Goal: Transaction & Acquisition: Register for event/course

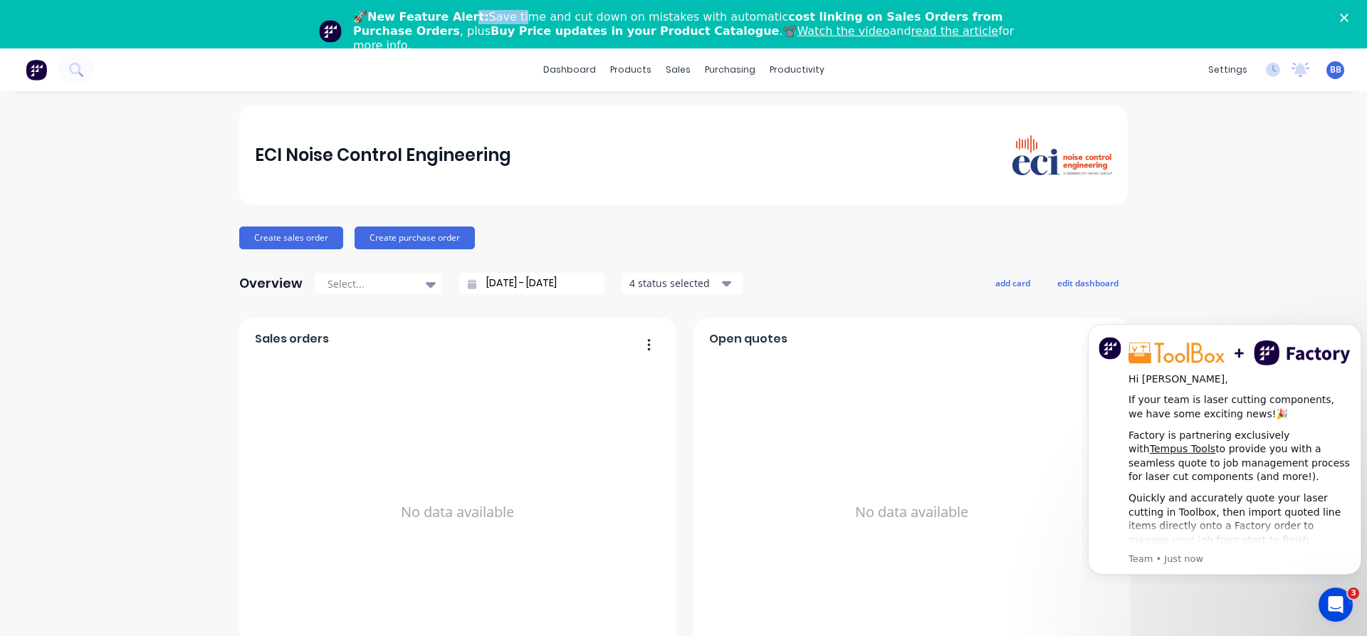
drag, startPoint x: 456, startPoint y: 17, endPoint x: 503, endPoint y: 16, distance: 47.0
click at [503, 16] on div "🚀 New Feature Alert: Save time and cut down on mistakes with automatic cost lin…" at bounding box center [689, 31] width 672 height 43
click at [516, 14] on div "🚀 New Feature Alert: Save time and cut down on mistakes with automatic cost lin…" at bounding box center [689, 31] width 672 height 43
drag, startPoint x: 624, startPoint y: 18, endPoint x: 713, endPoint y: 19, distance: 89.0
click at [713, 19] on div "🚀 New Feature Alert: Save time and cut down on mistakes with automatic cost lin…" at bounding box center [689, 31] width 672 height 43
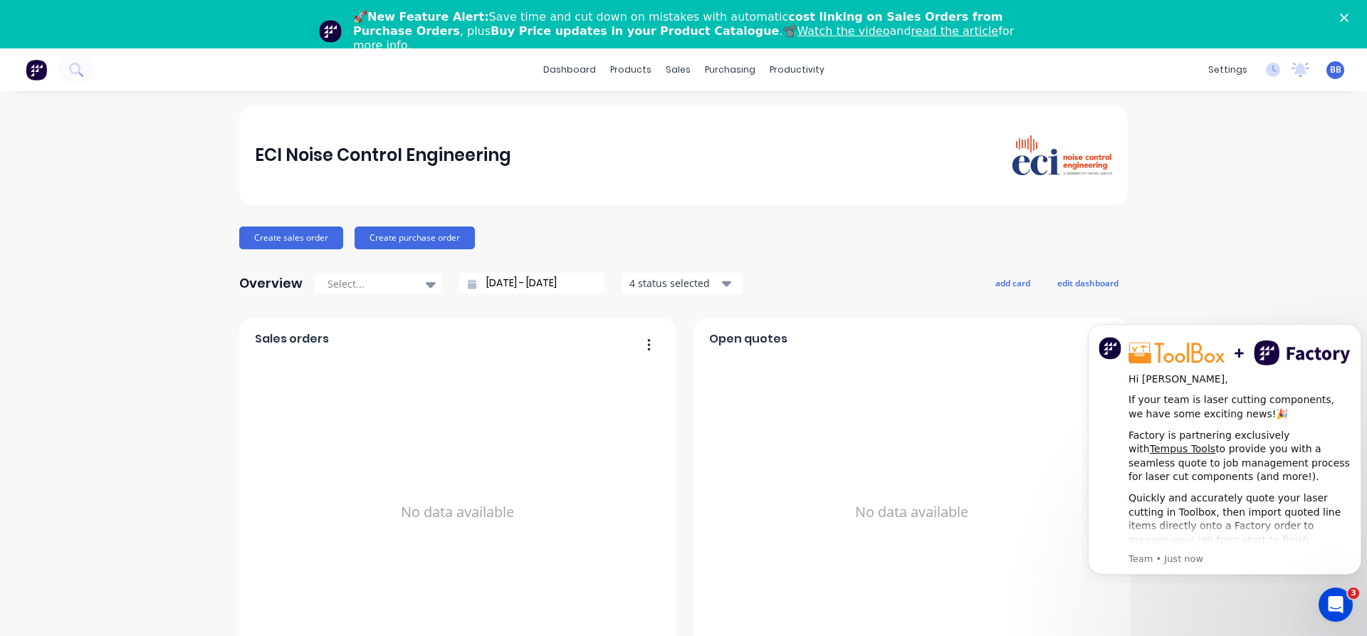
click at [749, 19] on b "cost linking on Sales Orders from Purchase Orders" at bounding box center [677, 24] width 649 height 28
drag, startPoint x: 765, startPoint y: 14, endPoint x: 939, endPoint y: 29, distance: 174.4
click at [939, 29] on div "🚀 New Feature Alert: Save time and cut down on mistakes with automatic cost lin…" at bounding box center [689, 31] width 672 height 43
click at [491, 35] on b "Buy Price updates in your Product Catalogue" at bounding box center [635, 31] width 288 height 14
click at [491, 30] on b "Buy Price updates in your Product Catalogue" at bounding box center [635, 31] width 288 height 14
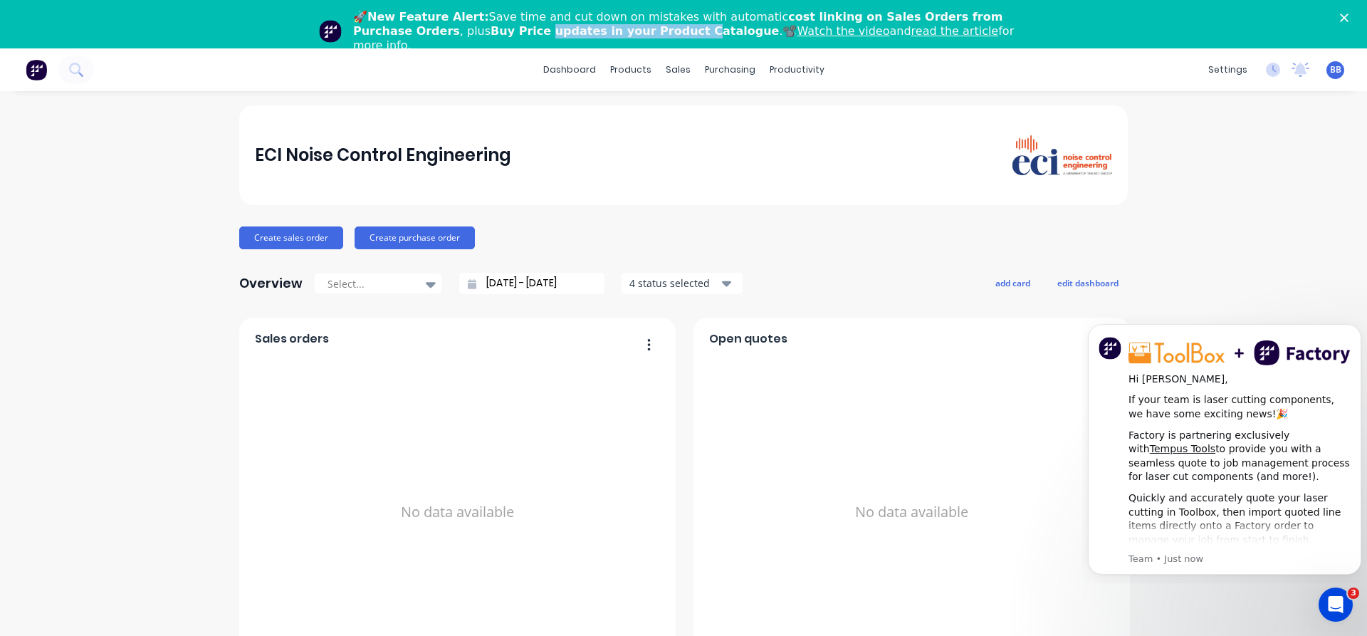
drag, startPoint x: 406, startPoint y: 28, endPoint x: 539, endPoint y: 33, distance: 133.3
click at [539, 33] on b "Buy Price updates in your Product Catalogue" at bounding box center [635, 31] width 288 height 14
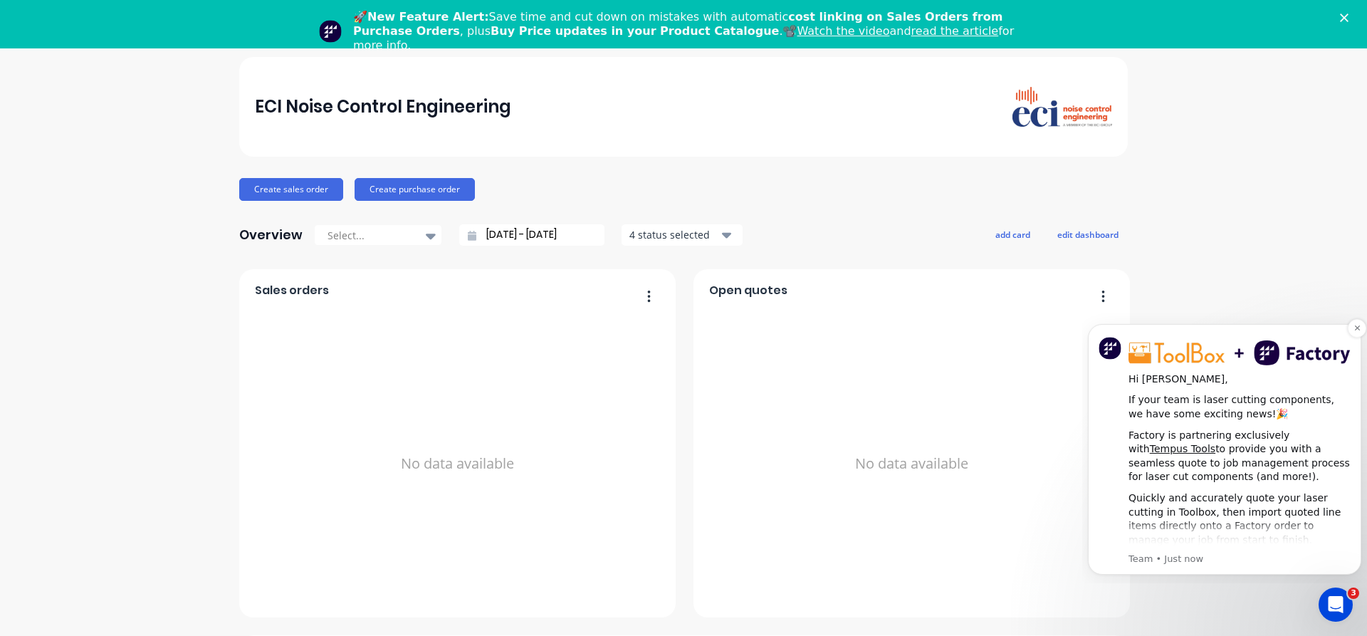
click at [1289, 444] on div "Factory is partnering exclusively with Tempus Tools to provide you with a seaml…" at bounding box center [1240, 457] width 222 height 56
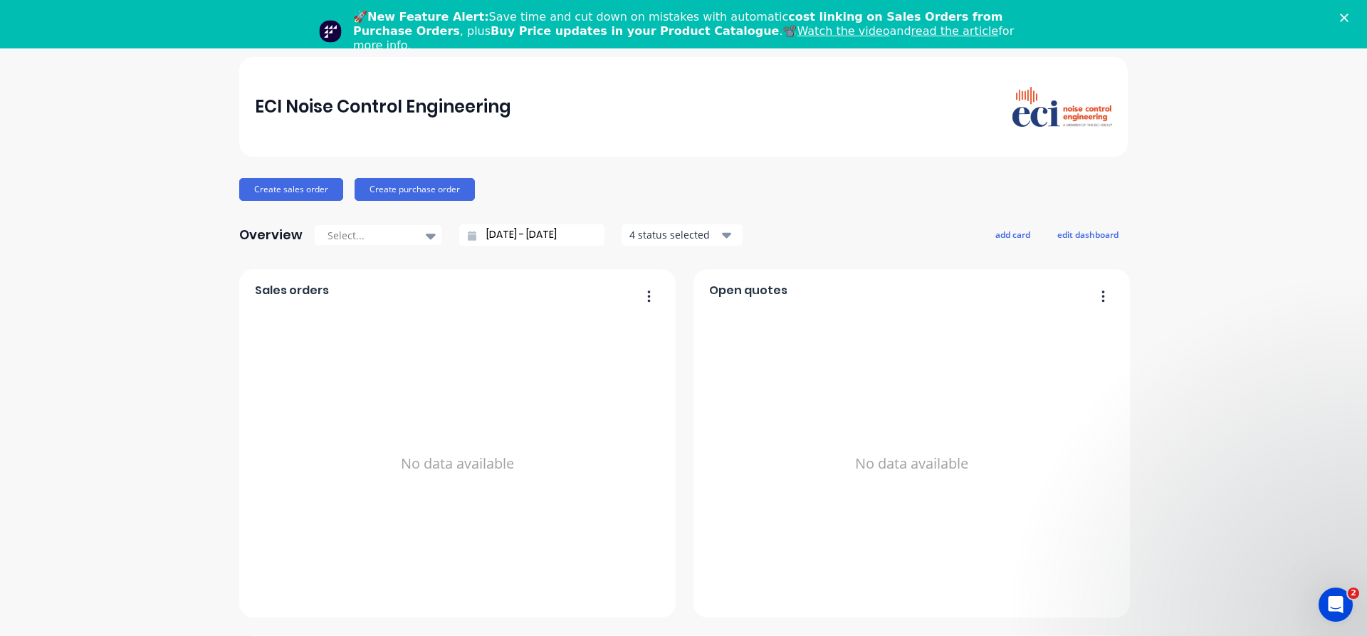
click at [1181, 553] on p "Team • Just now" at bounding box center [1221, 557] width 185 height 13
drag, startPoint x: 156, startPoint y: 733, endPoint x: 174, endPoint y: 733, distance: 18.5
drag, startPoint x: 94, startPoint y: 732, endPoint x: 62, endPoint y: 739, distance: 32.8
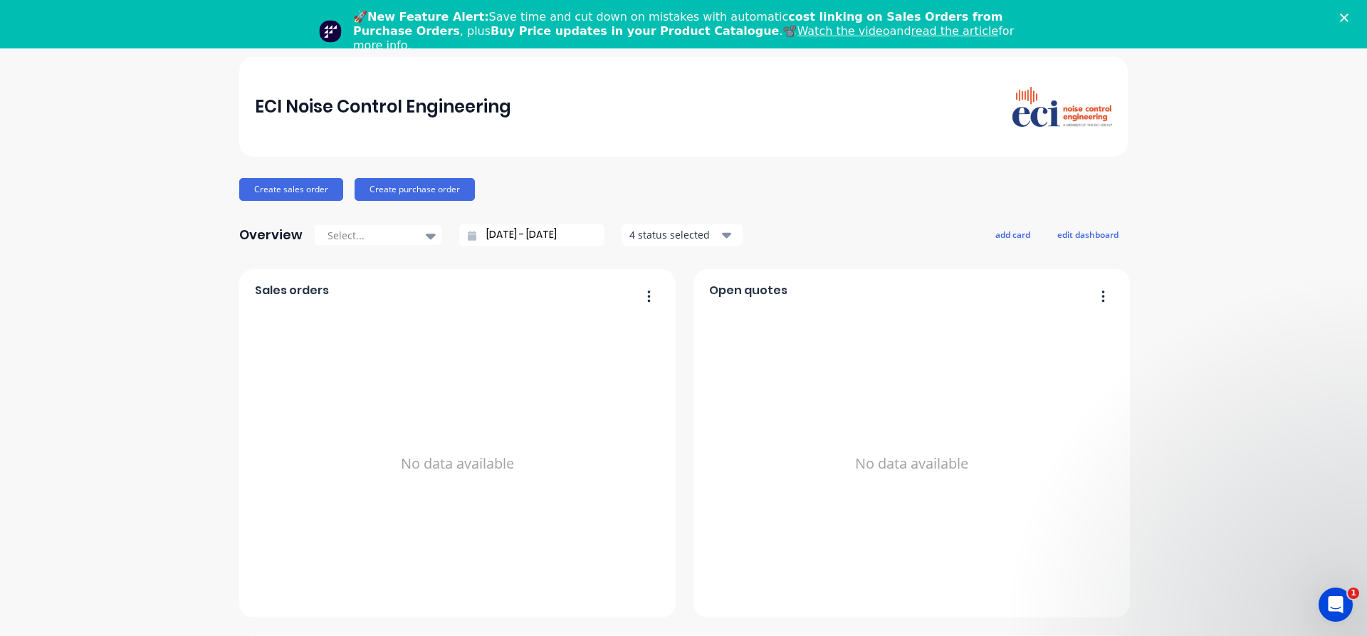
drag, startPoint x: 34, startPoint y: 744, endPoint x: 46, endPoint y: 743, distance: 11.4
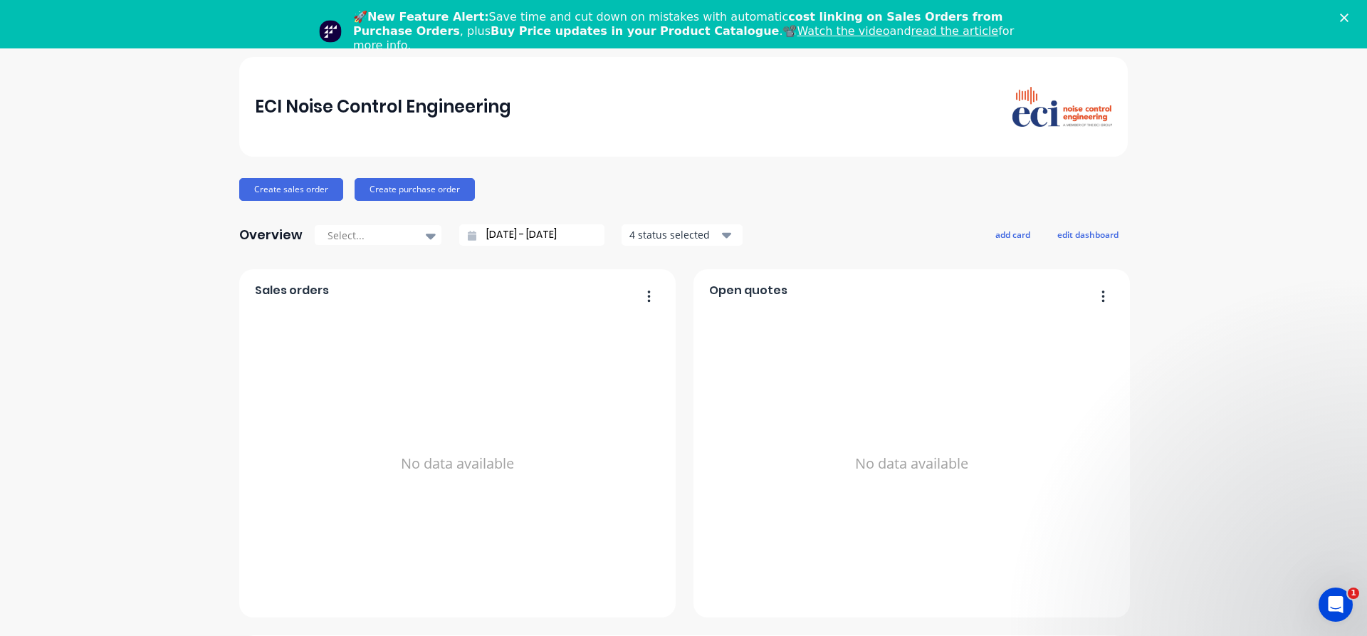
drag, startPoint x: 89, startPoint y: 743, endPoint x: 155, endPoint y: 744, distance: 66.2
drag, startPoint x: 57, startPoint y: 826, endPoint x: 179, endPoint y: 825, distance: 122.5
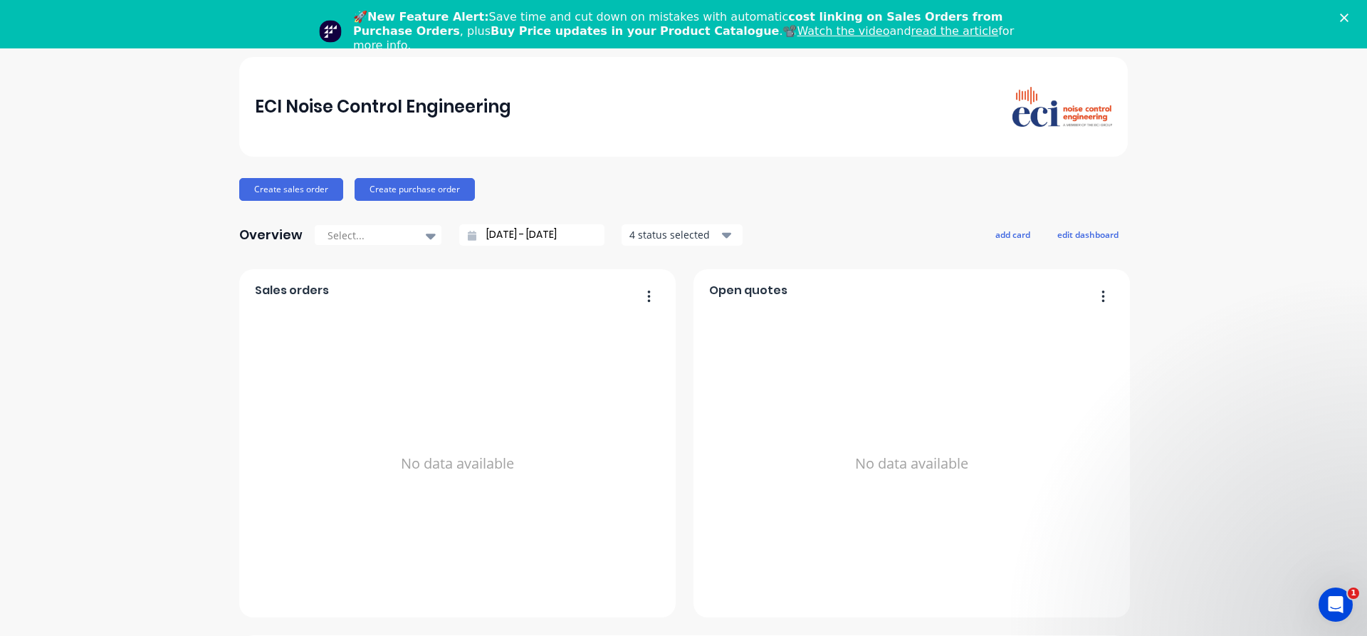
drag, startPoint x: 53, startPoint y: 792, endPoint x: 135, endPoint y: 794, distance: 81.2
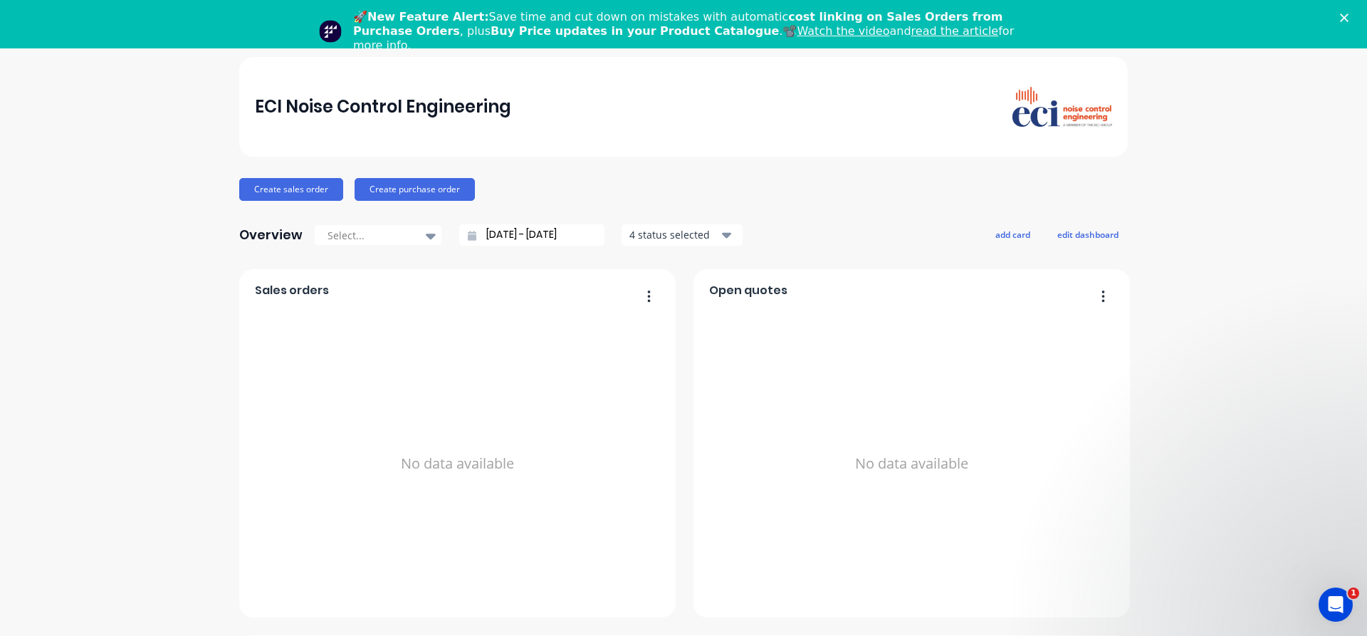
drag, startPoint x: 107, startPoint y: 801, endPoint x: 132, endPoint y: 803, distance: 25.7
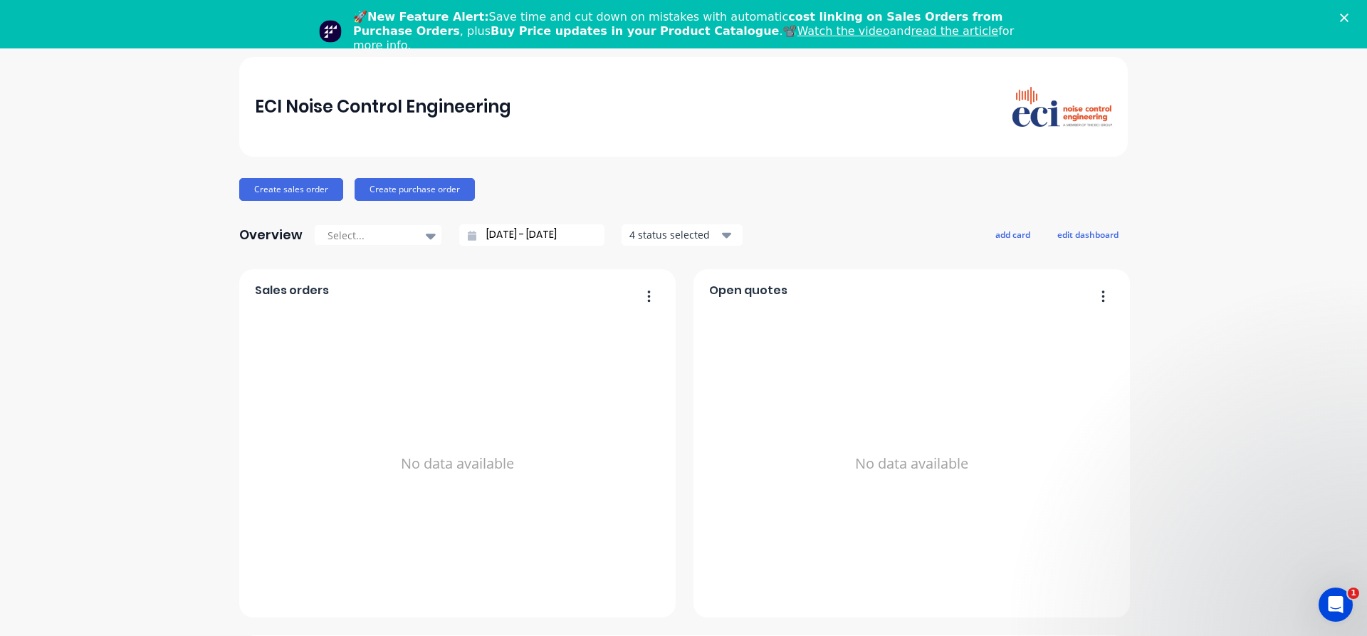
drag, startPoint x: 68, startPoint y: 819, endPoint x: 134, endPoint y: 810, distance: 66.1
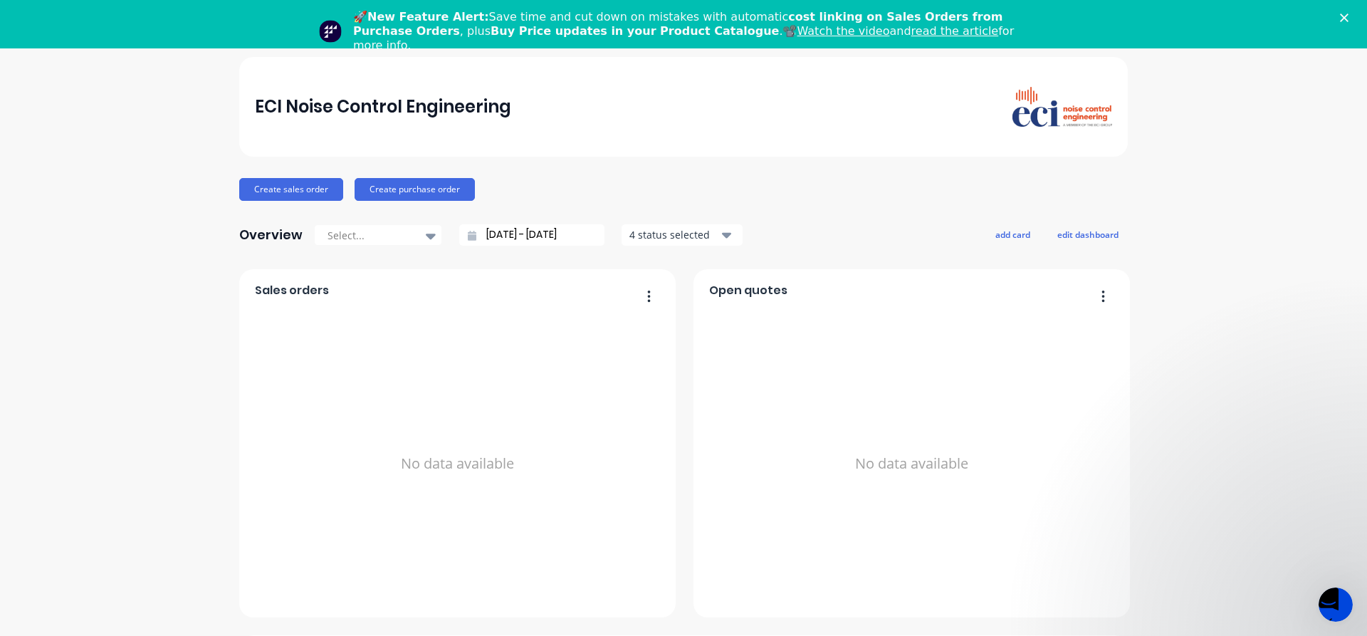
drag, startPoint x: 90, startPoint y: 790, endPoint x: 185, endPoint y: 784, distance: 94.9
drag, startPoint x: 36, startPoint y: 834, endPoint x: 157, endPoint y: 832, distance: 120.4
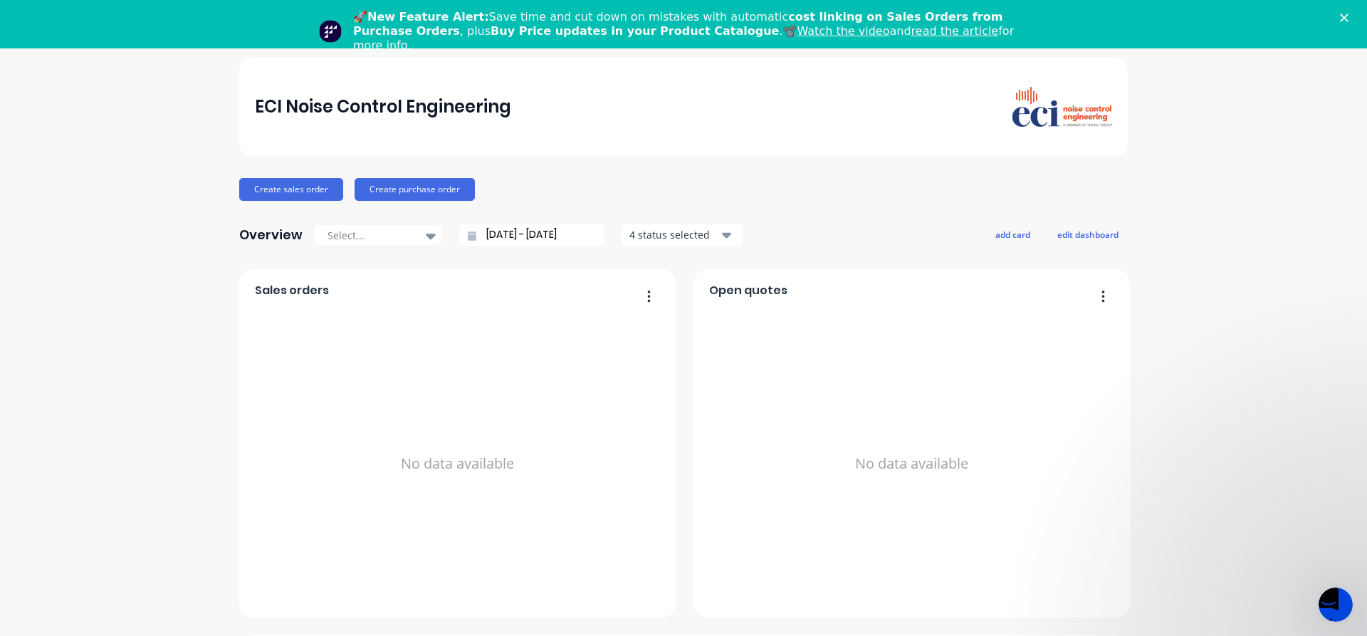
drag, startPoint x: 77, startPoint y: 852, endPoint x: 159, endPoint y: 857, distance: 82.0
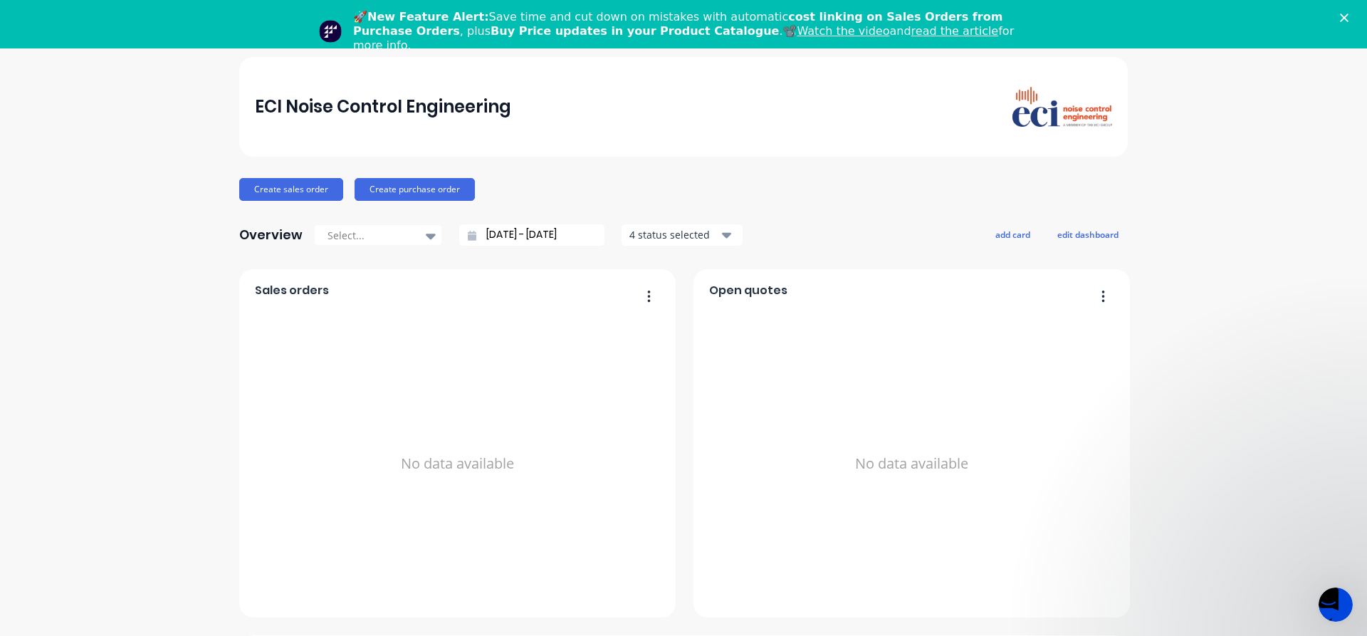
drag, startPoint x: 32, startPoint y: 850, endPoint x: 197, endPoint y: 845, distance: 164.6
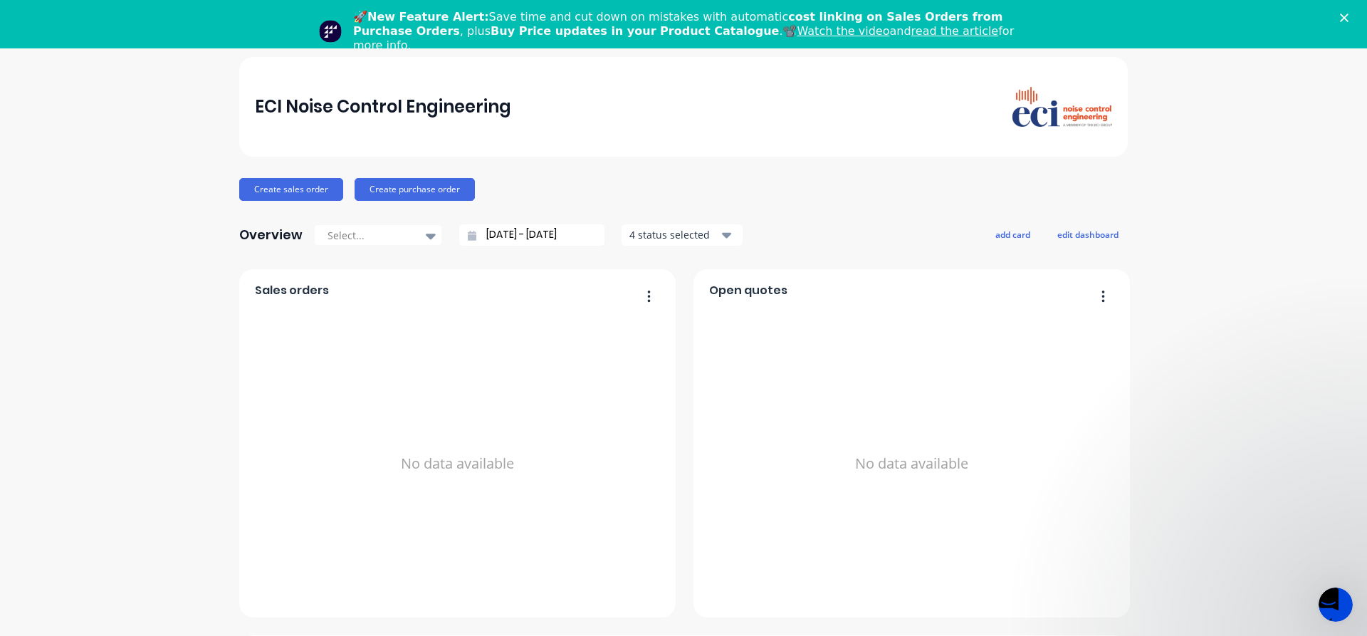
drag, startPoint x: 78, startPoint y: 868, endPoint x: 109, endPoint y: 886, distance: 36.0
drag, startPoint x: 71, startPoint y: 902, endPoint x: 147, endPoint y: 897, distance: 76.4
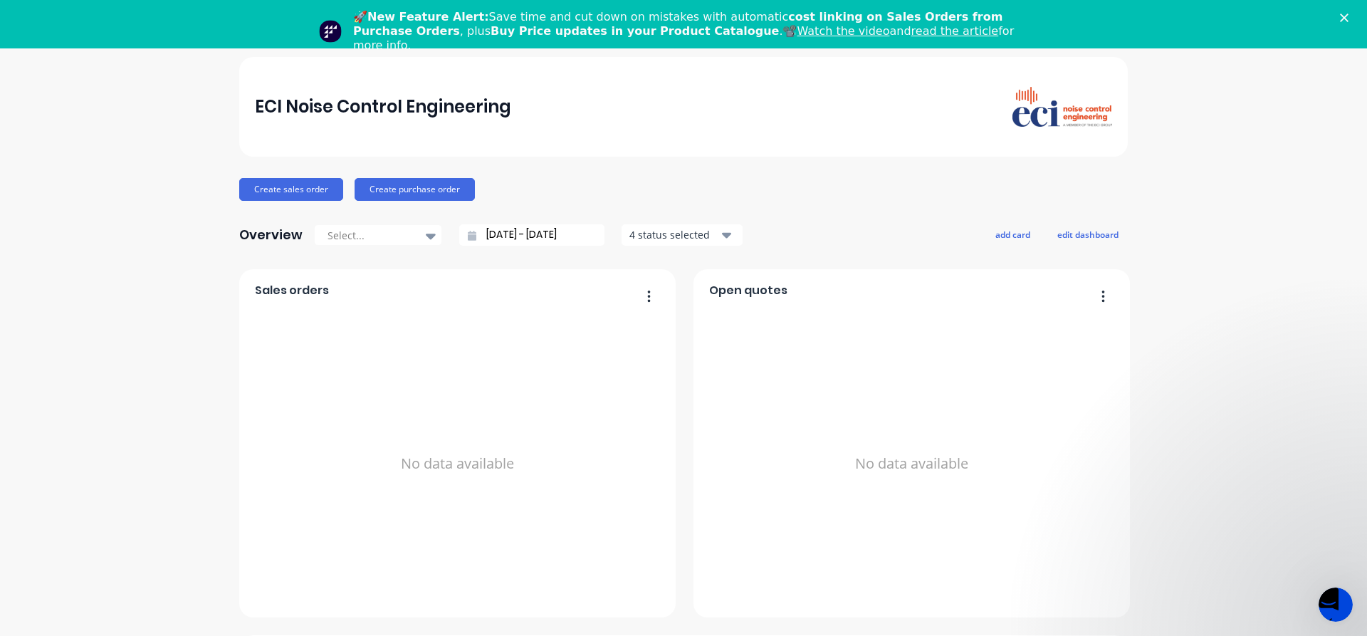
drag, startPoint x: 48, startPoint y: 929, endPoint x: 140, endPoint y: 921, distance: 92.9
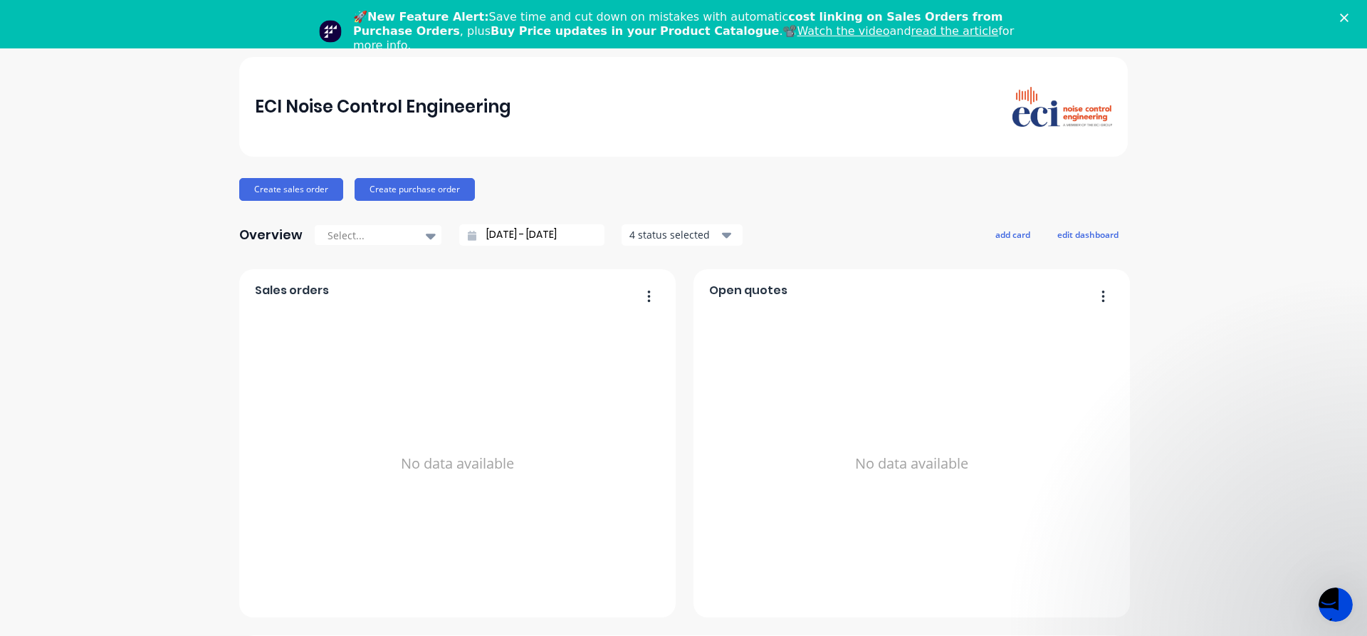
click at [309, 194] on button "Create sales order" at bounding box center [291, 189] width 104 height 23
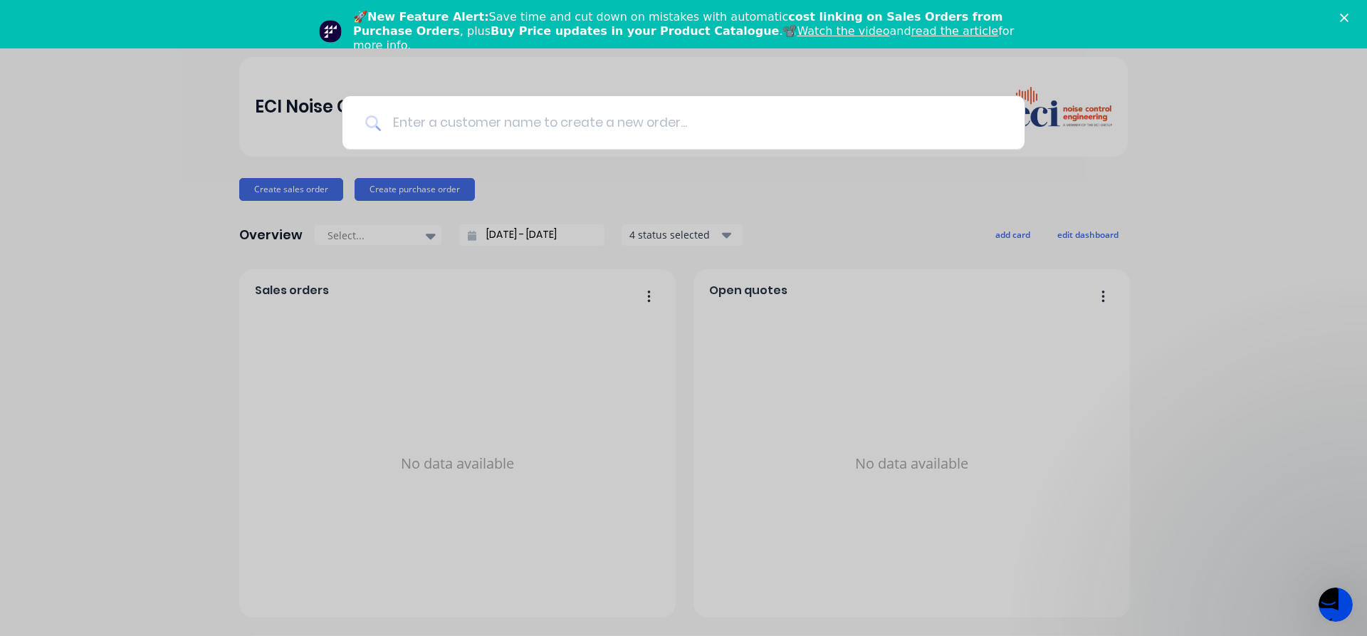
click at [707, 123] on input at bounding box center [691, 122] width 621 height 53
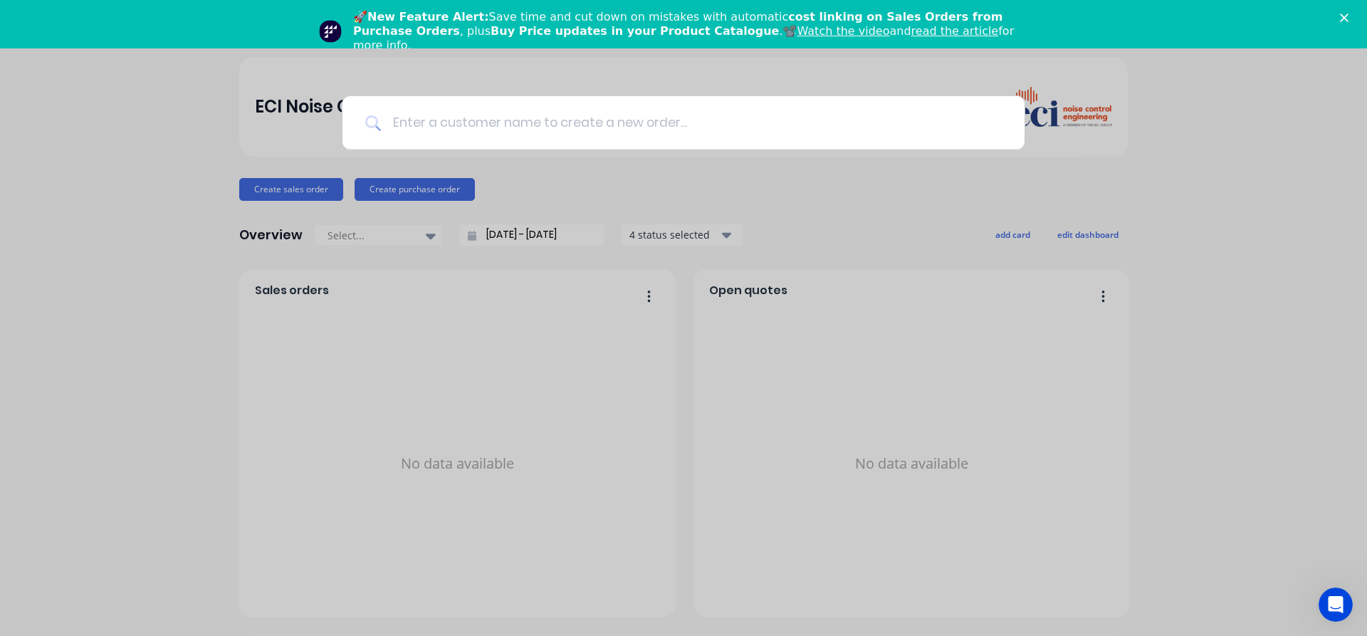
click at [667, 123] on input at bounding box center [691, 122] width 621 height 53
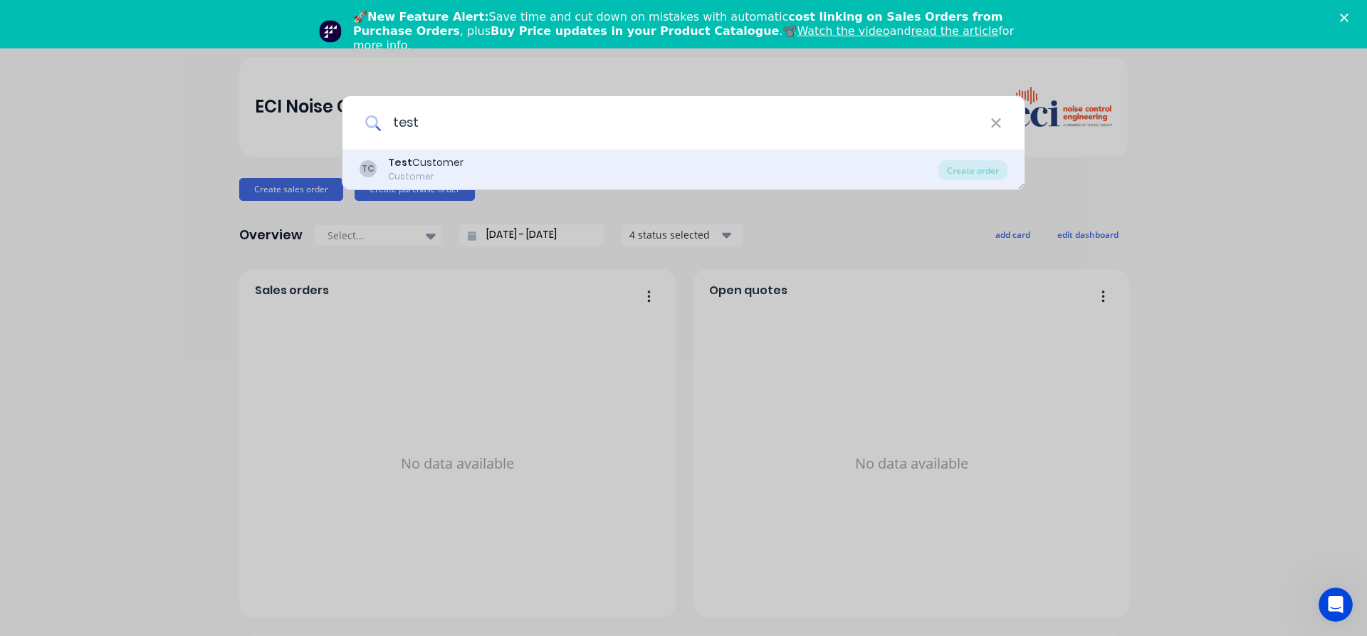
type input "test"
click at [440, 170] on div "Customer" at bounding box center [425, 176] width 75 height 13
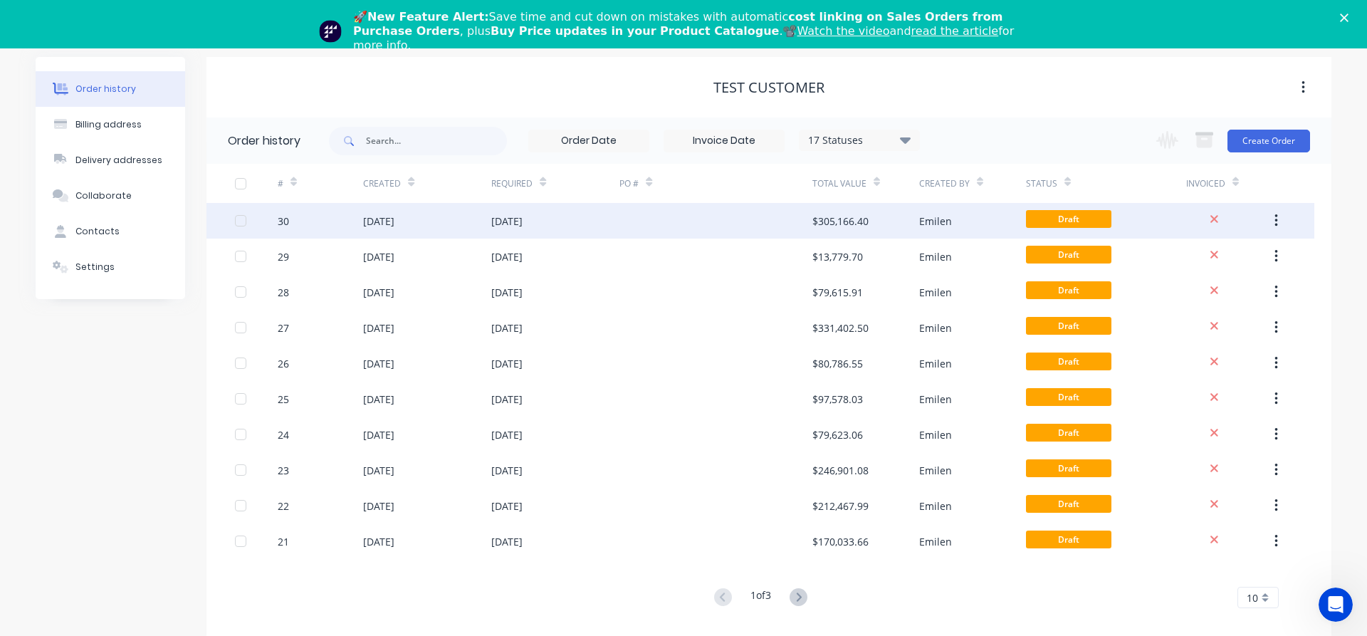
click at [523, 223] on div "25 Feb 2025" at bounding box center [506, 221] width 31 height 15
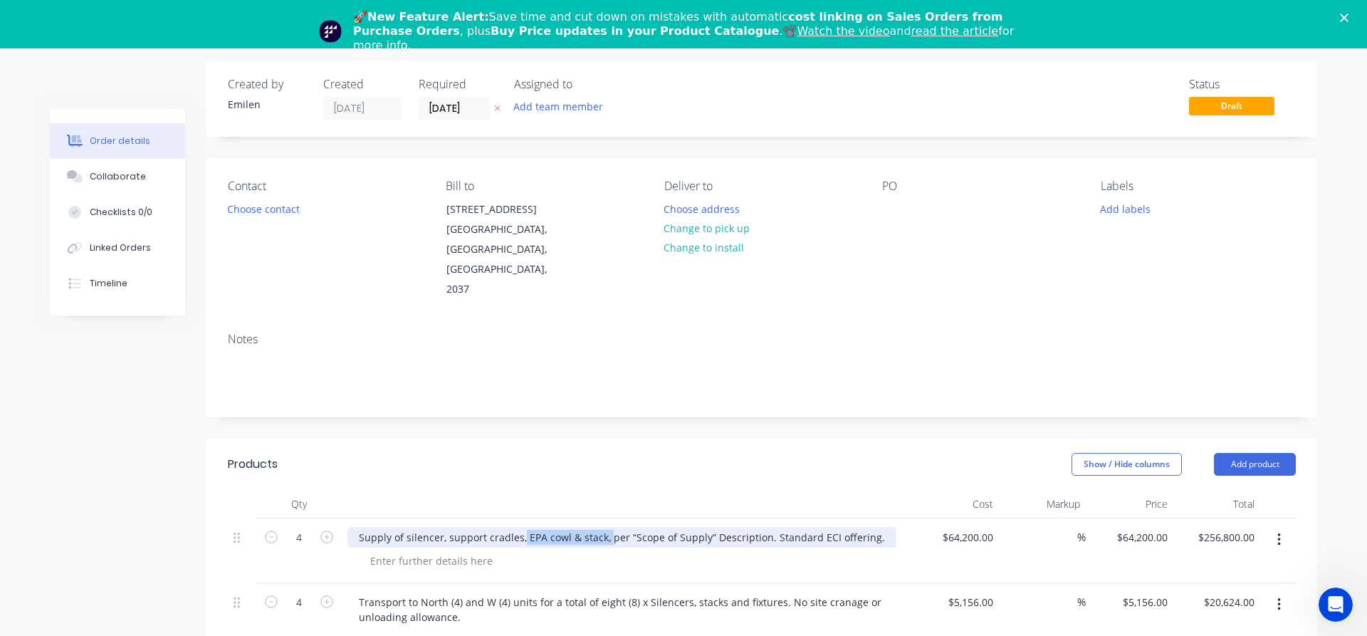
drag, startPoint x: 520, startPoint y: 499, endPoint x: 607, endPoint y: 506, distance: 87.2
click at [607, 527] on div "Supply of silencer, support cradles, EPA cowl & stack, per “Scope of Supply” De…" at bounding box center [622, 537] width 549 height 21
click at [633, 527] on div "Supply of silencer, support cradles, EPA cowl & stack, per “Scope of Supply” De…" at bounding box center [622, 537] width 549 height 21
drag, startPoint x: 796, startPoint y: 489, endPoint x: 841, endPoint y: 488, distance: 44.9
click at [841, 527] on div "Supply of silencer, support cradles, EPA cowl & stack, per “Scope of Supply” De…" at bounding box center [622, 537] width 549 height 21
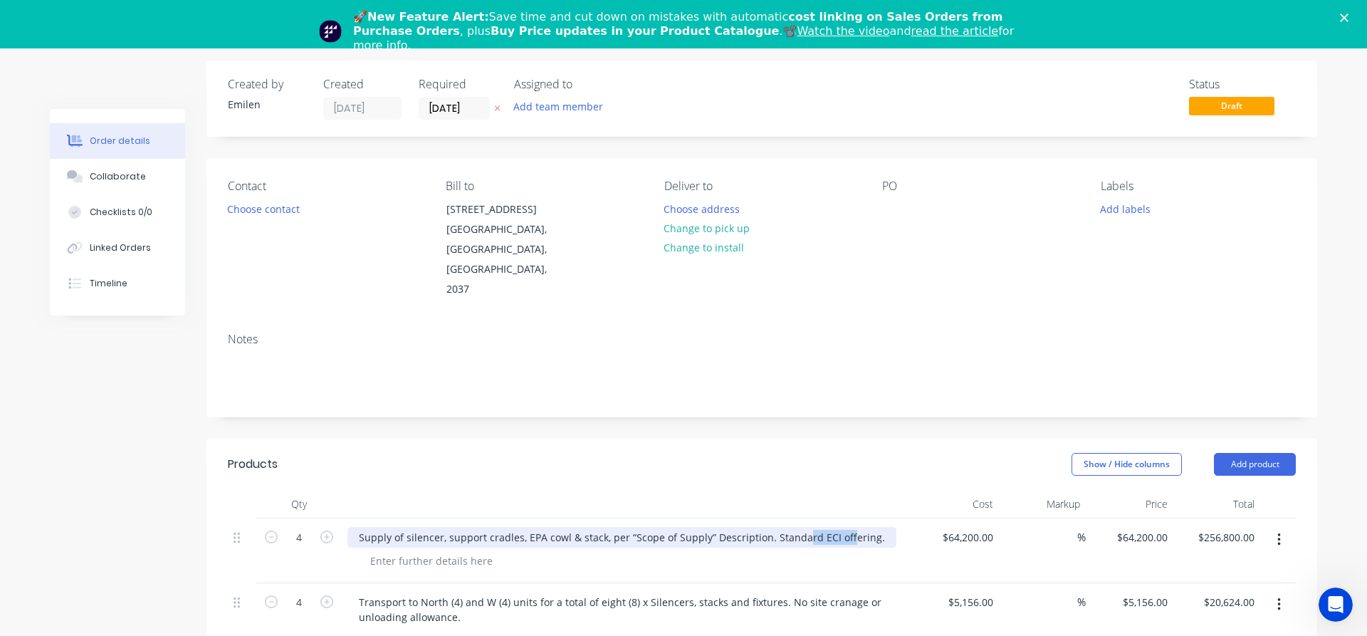
click at [842, 527] on div "Supply of silencer, support cradles, EPA cowl & stack, per “Scope of Supply” De…" at bounding box center [622, 537] width 549 height 21
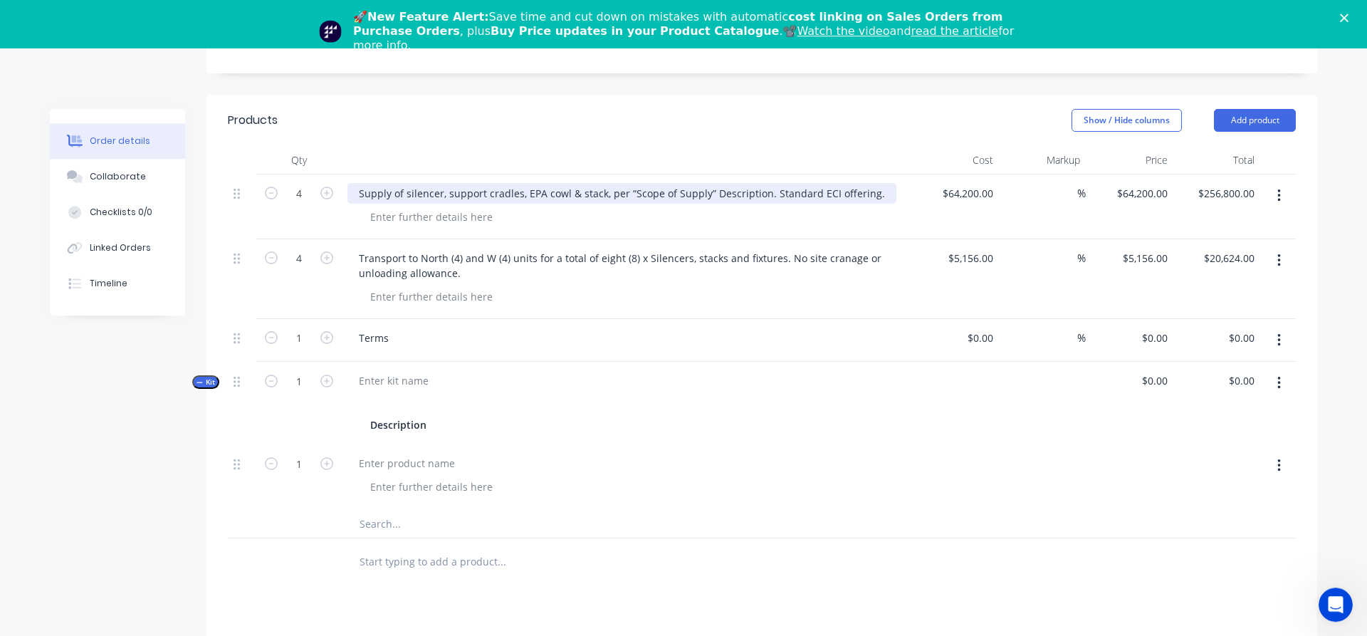
scroll to position [412, 0]
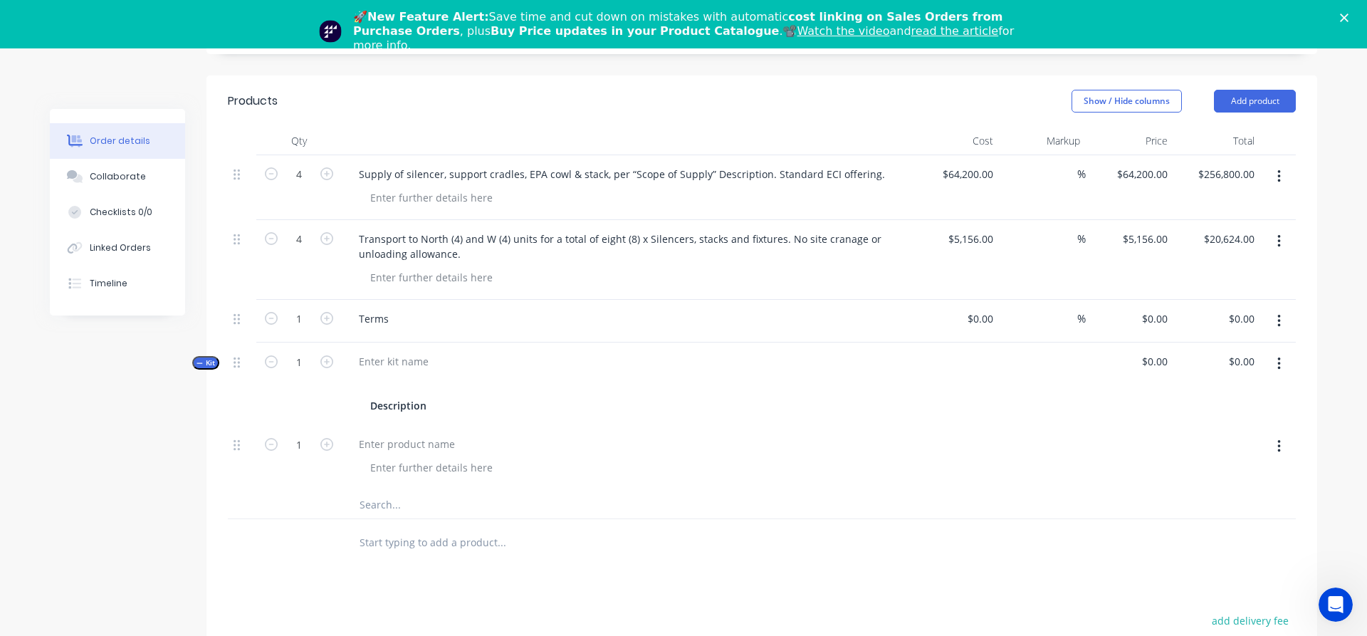
click at [1336, 360] on div "Order details Collaborate Checklists 0/0 Linked Orders Timeline Order details C…" at bounding box center [683, 283] width 1367 height 1292
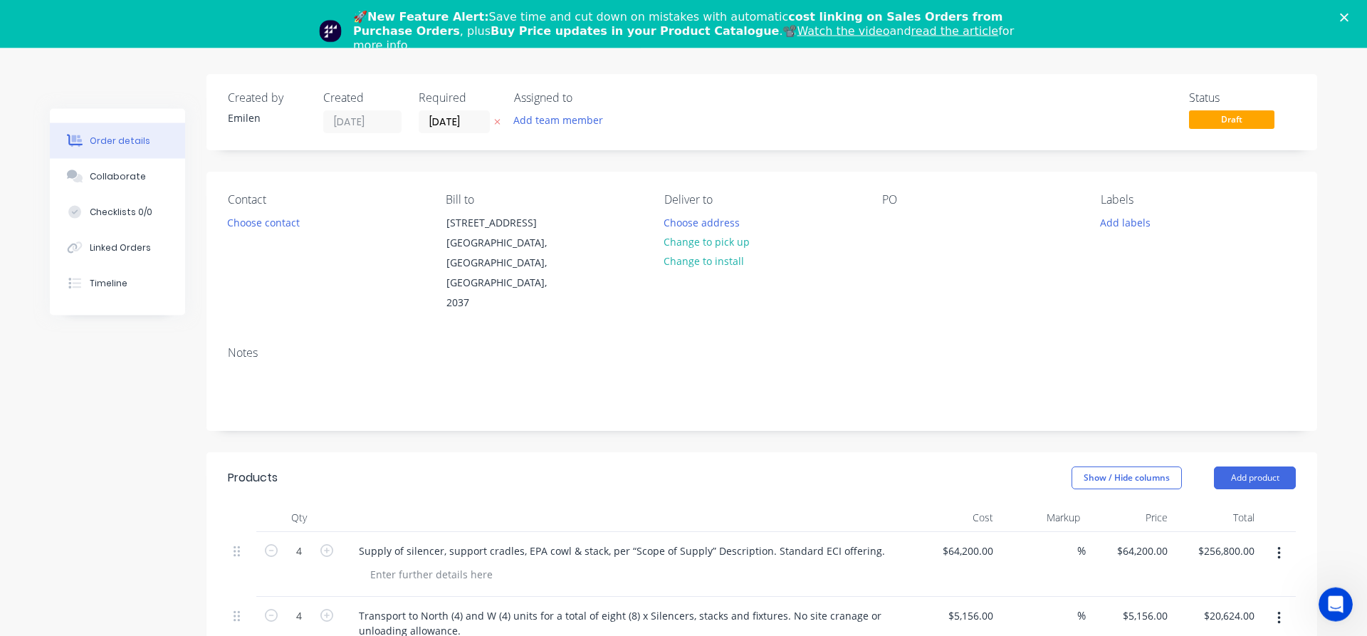
scroll to position [0, 0]
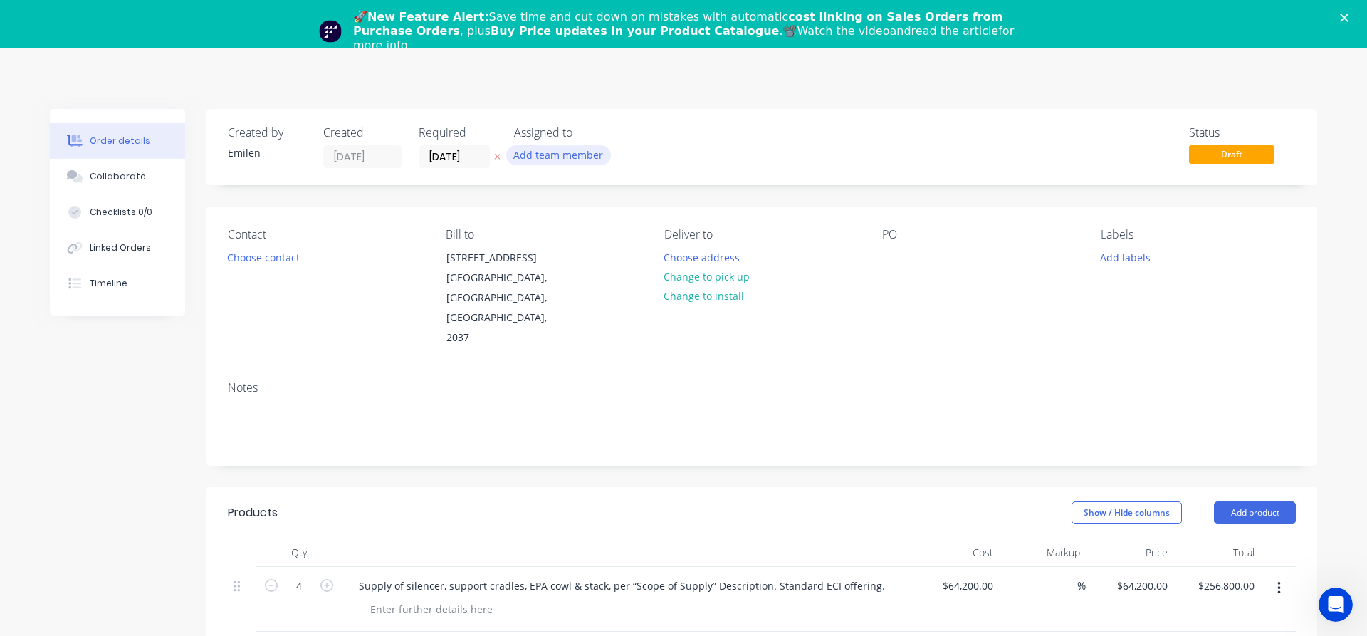
click at [585, 150] on button "Add team member" at bounding box center [558, 154] width 105 height 19
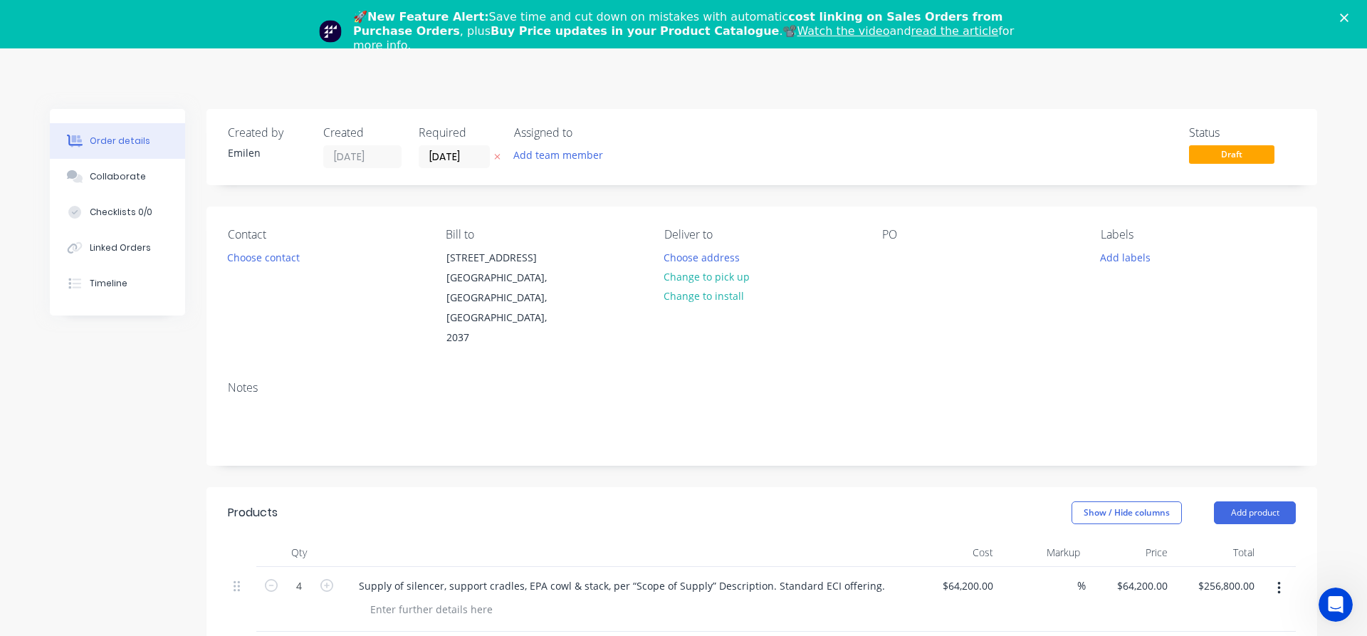
click at [1339, 14] on div "🚀 New Feature Alert: Save time and cut down on mistakes with automatic cost lin…" at bounding box center [683, 31] width 1367 height 51
click at [1342, 15] on icon "Close" at bounding box center [1344, 18] width 9 height 9
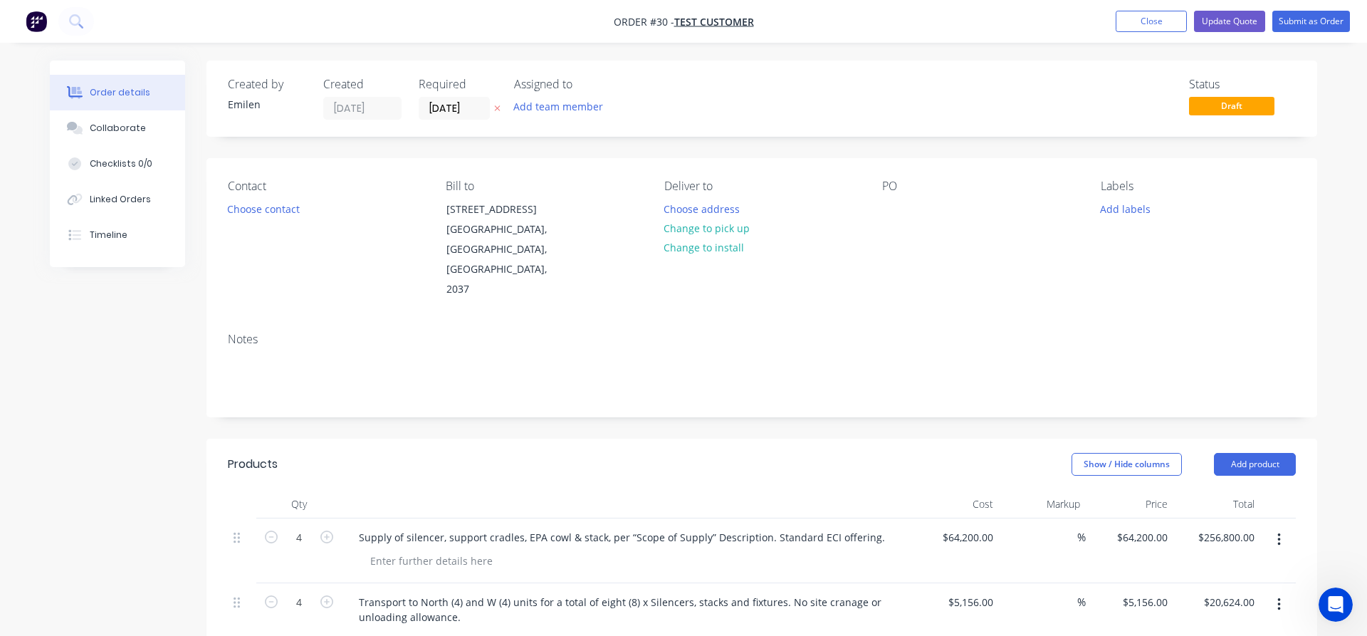
click at [36, 25] on img "button" at bounding box center [36, 21] width 21 height 21
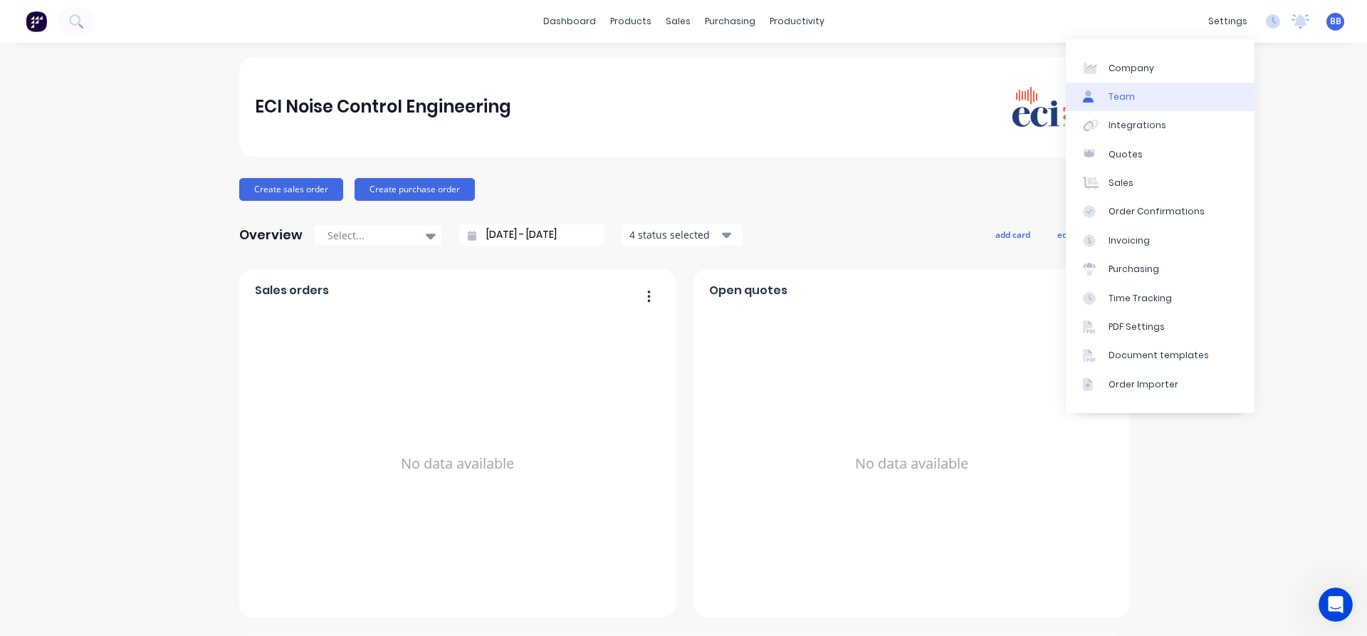
click at [1117, 98] on div "Team" at bounding box center [1122, 96] width 26 height 13
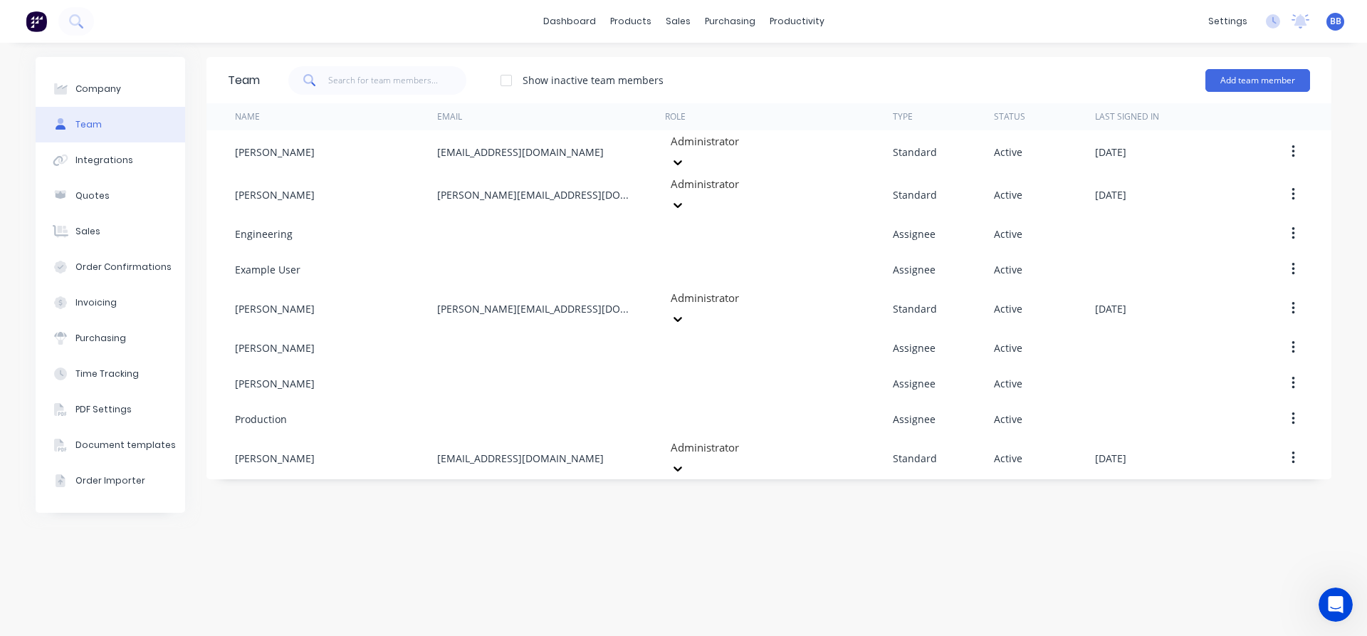
click at [538, 528] on div "Team Show inactive team members Add team member Name Email Role Type Status Las…" at bounding box center [769, 339] width 1125 height 565
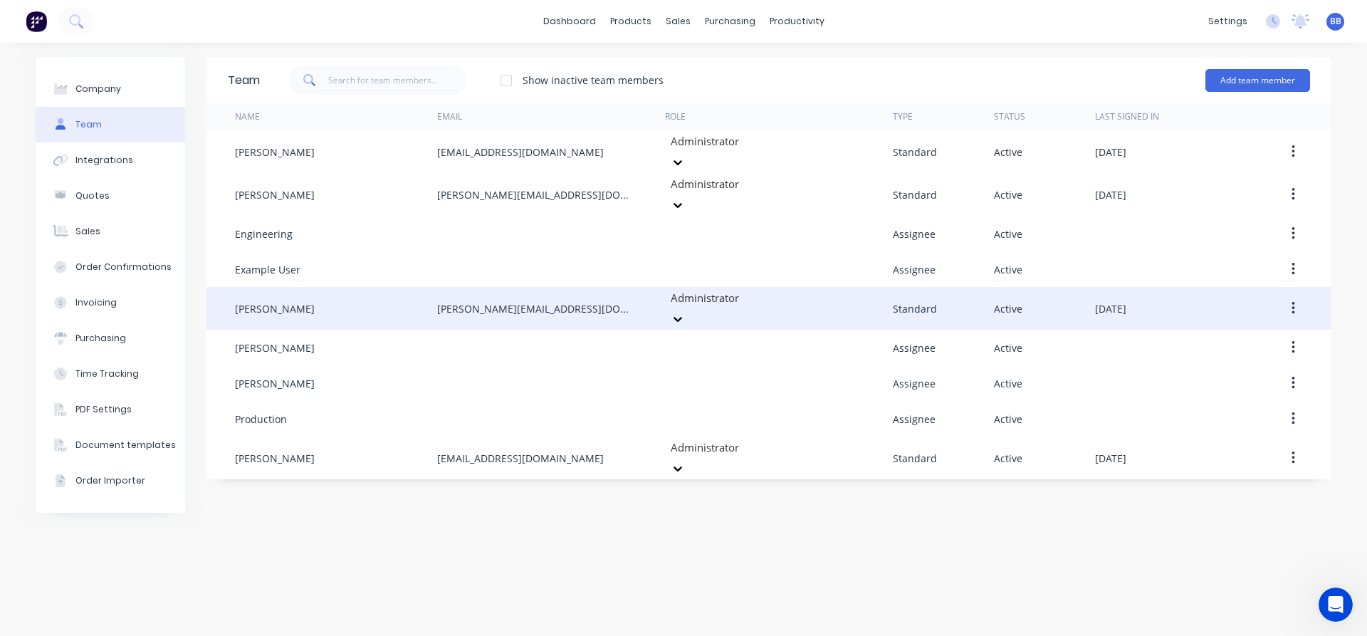
click at [1297, 296] on button "button" at bounding box center [1293, 309] width 33 height 26
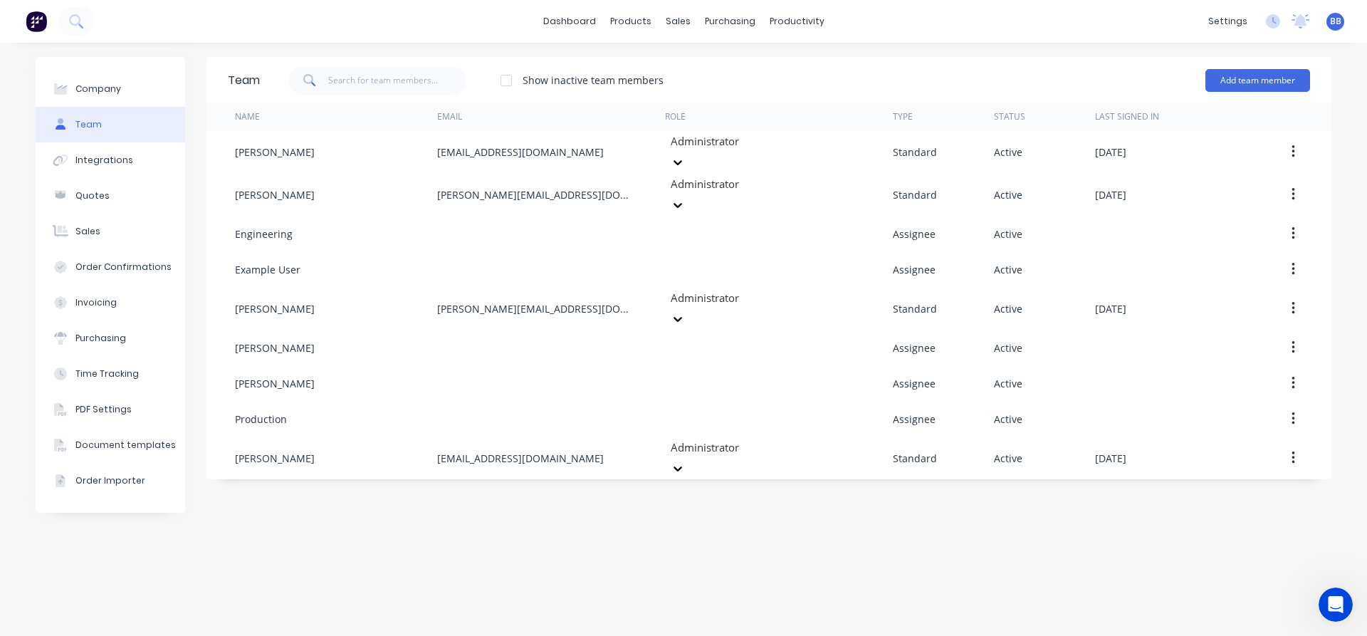
click at [1245, 579] on div "Team Show inactive team members Add team member Name Email Role Type Status Las…" at bounding box center [769, 339] width 1125 height 565
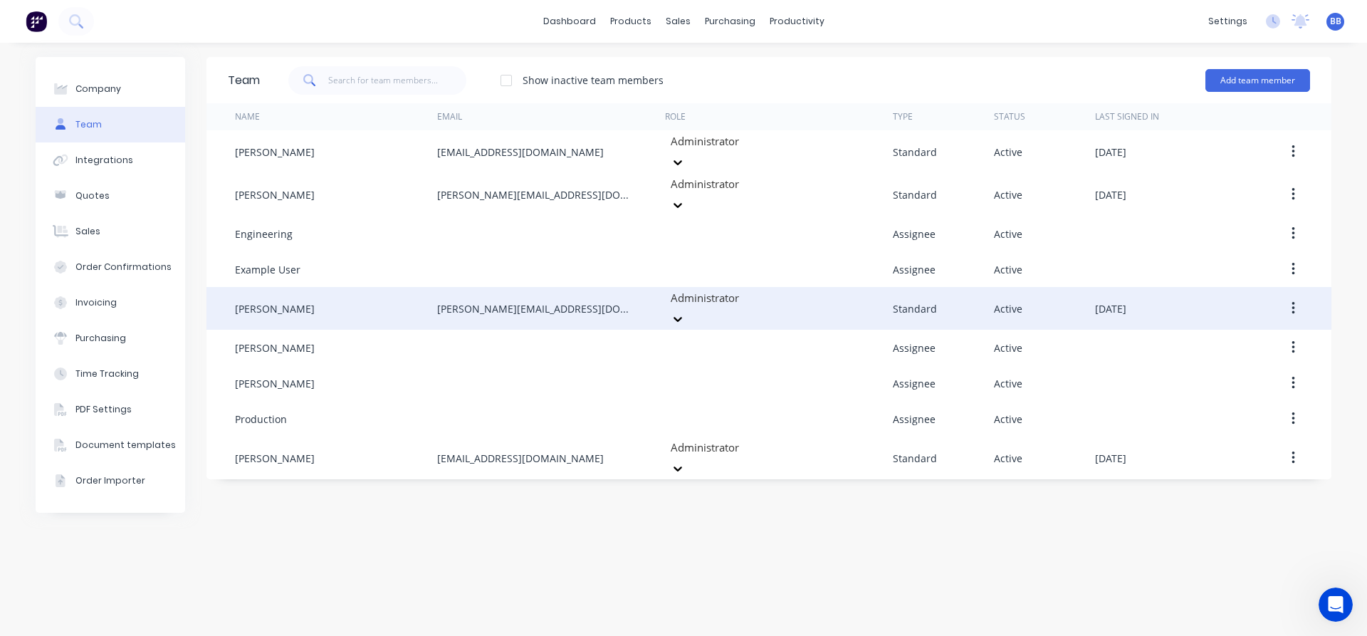
click at [1291, 296] on button "button" at bounding box center [1293, 309] width 33 height 26
click at [1257, 364] on div "Disable" at bounding box center [1243, 374] width 110 height 21
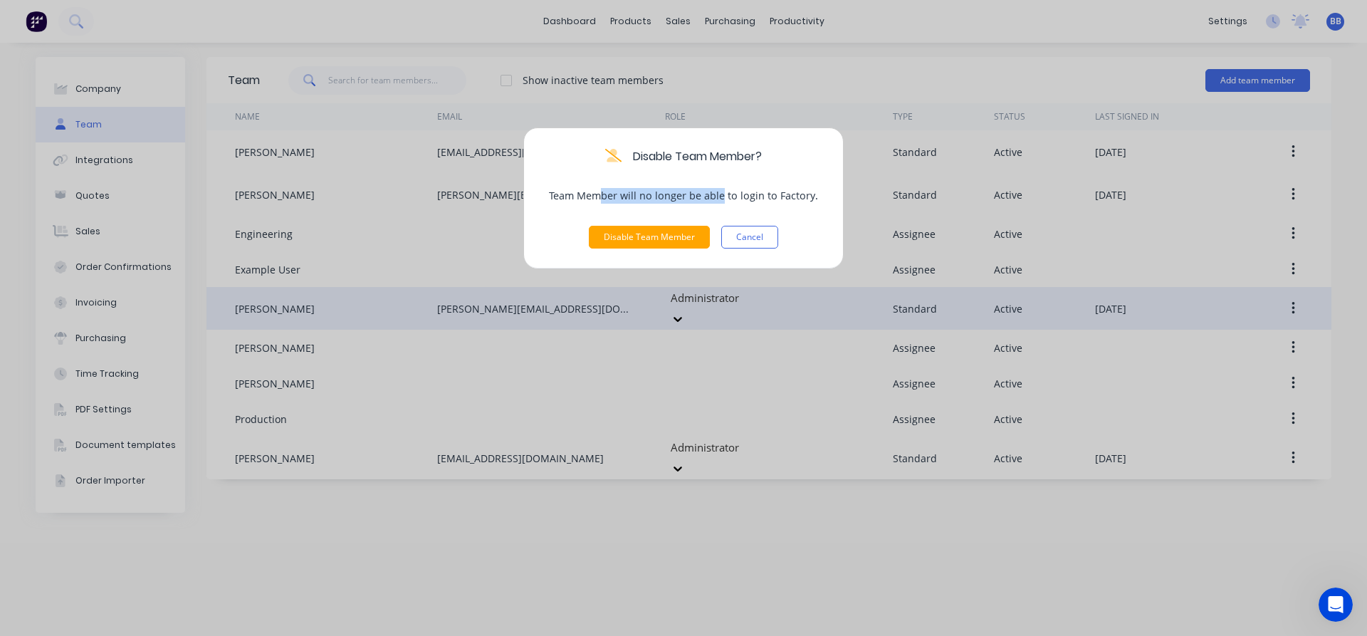
drag, startPoint x: 607, startPoint y: 197, endPoint x: 724, endPoint y: 196, distance: 116.8
click at [724, 196] on p "Team Member will no longer be able to login to Factory." at bounding box center [683, 196] width 273 height 16
click at [796, 195] on p "Team Member will no longer be able to login to Factory." at bounding box center [683, 196] width 273 height 16
click at [740, 240] on button "Cancel" at bounding box center [749, 237] width 57 height 23
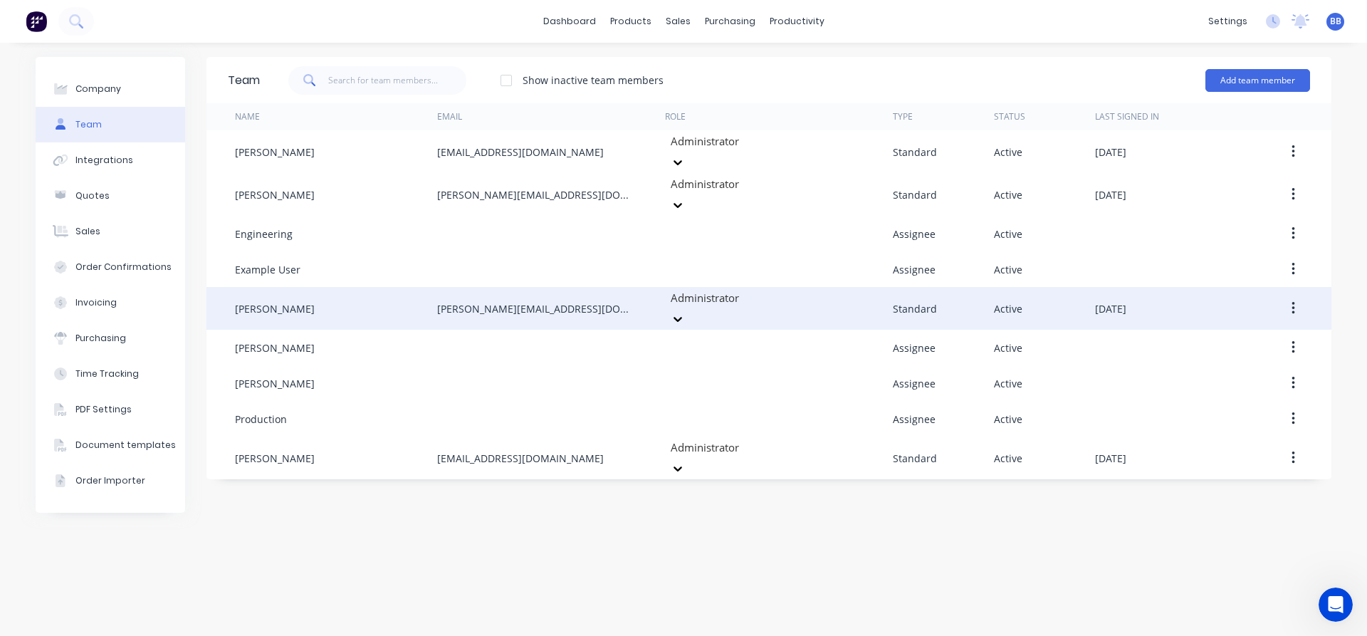
click at [1300, 296] on button "button" at bounding box center [1293, 309] width 33 height 26
click at [1185, 332] on button "Edit" at bounding box center [1242, 346] width 135 height 28
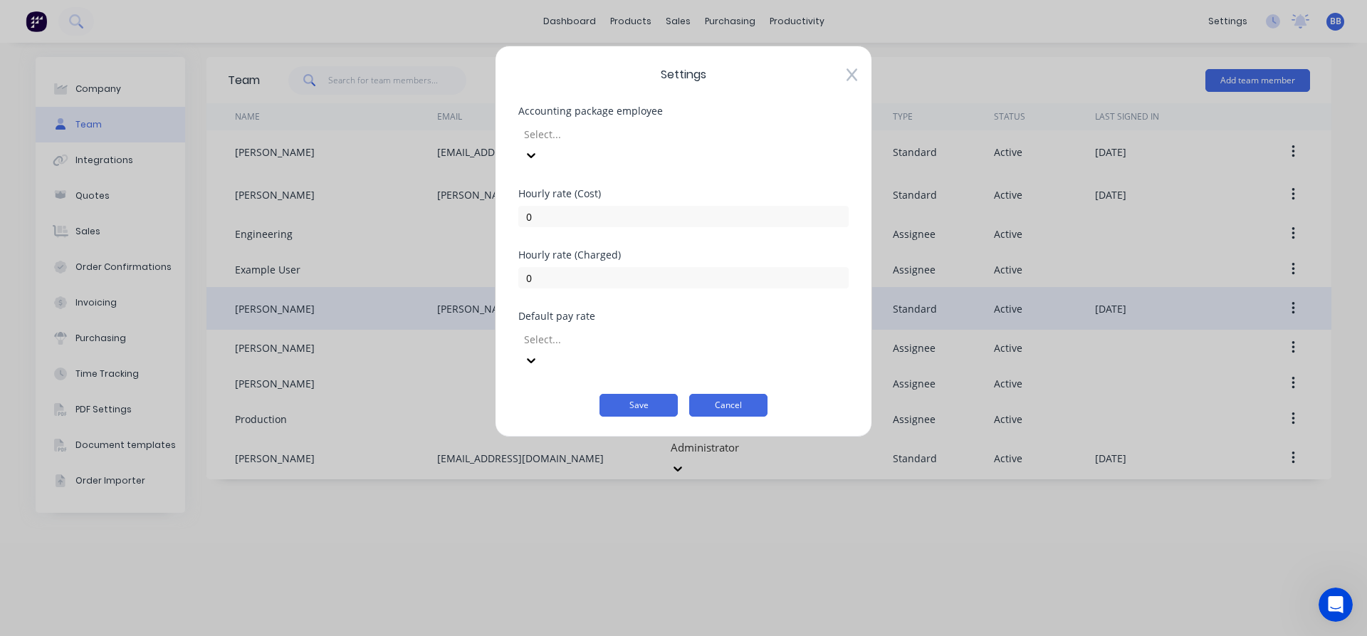
click at [744, 394] on button "Cancel" at bounding box center [728, 405] width 78 height 23
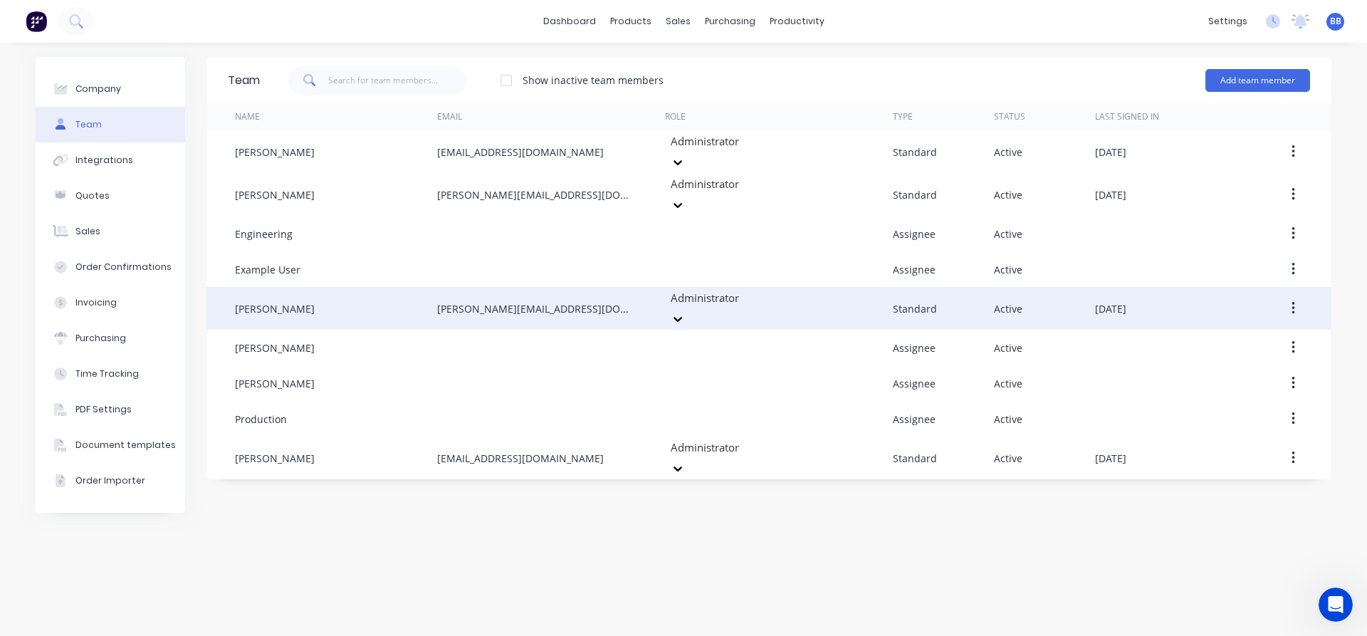
click at [1295, 301] on icon "button" at bounding box center [1294, 309] width 4 height 16
click at [1219, 364] on div "Disable" at bounding box center [1243, 374] width 110 height 21
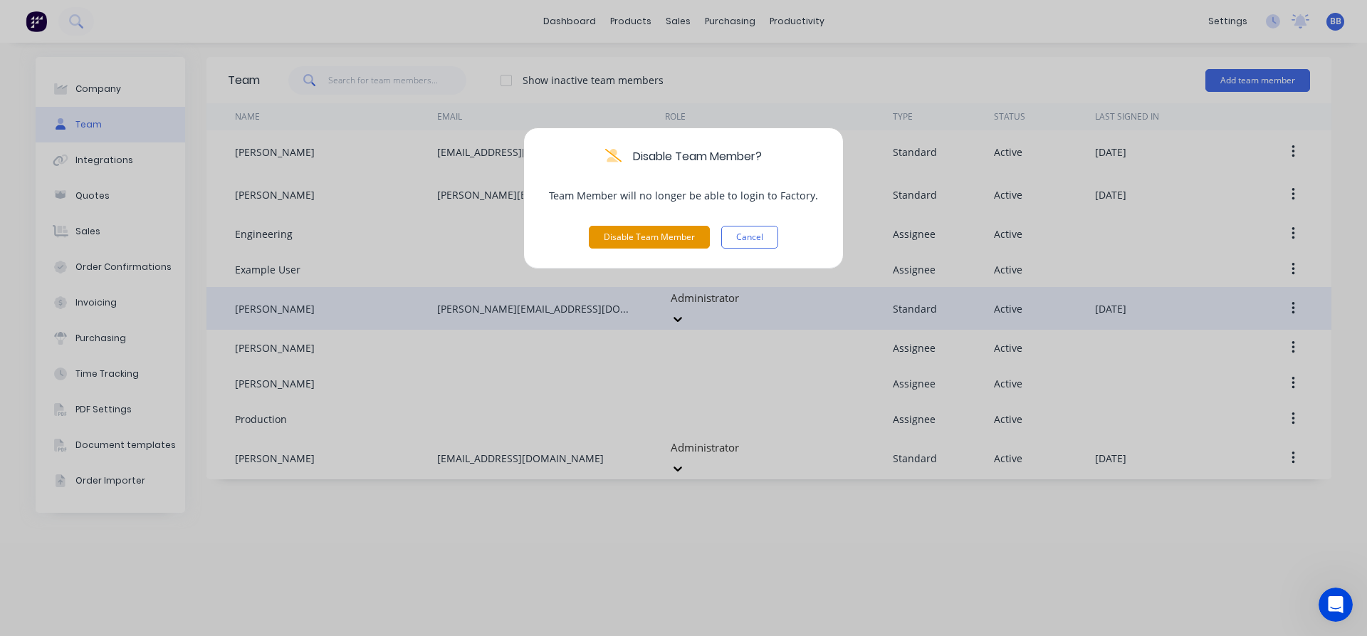
click at [660, 240] on button "Disable Team Member" at bounding box center [649, 237] width 121 height 23
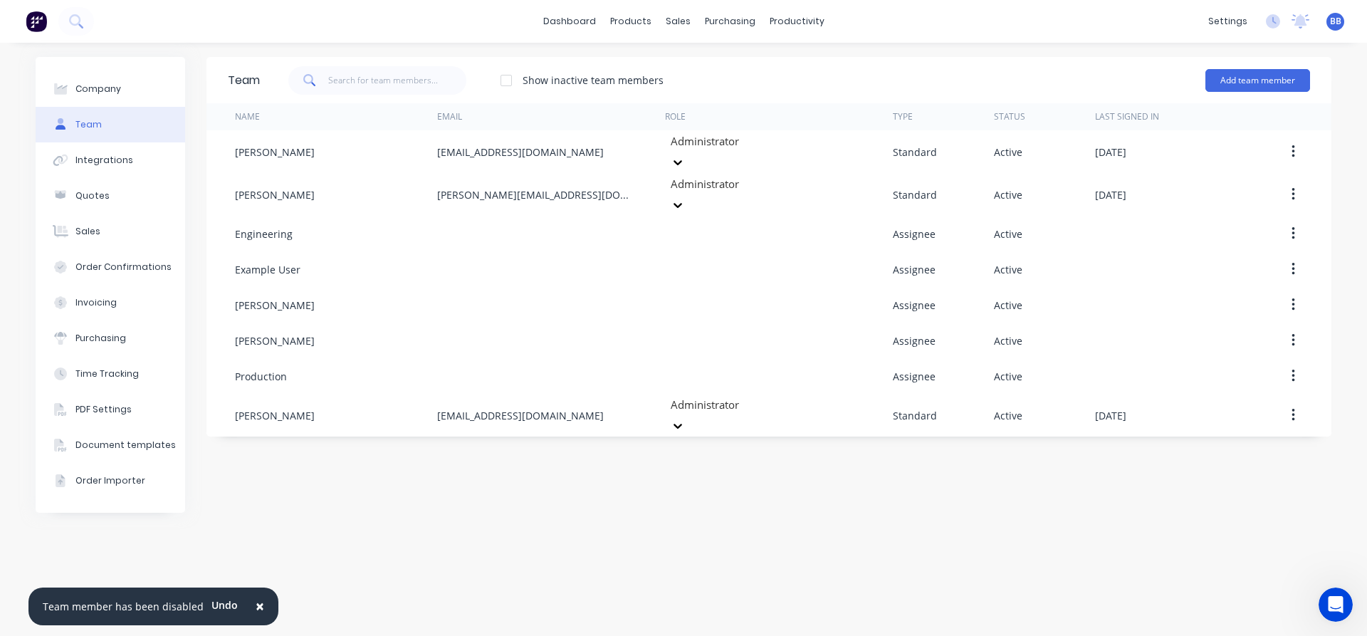
click at [882, 506] on div "Team Show inactive team members Add team member Name Email Role Type Status Las…" at bounding box center [769, 339] width 1125 height 565
click at [260, 547] on div "Team Show inactive team members Add team member Name Email Role Type Status Las…" at bounding box center [769, 339] width 1125 height 565
click at [503, 79] on div at bounding box center [506, 80] width 28 height 28
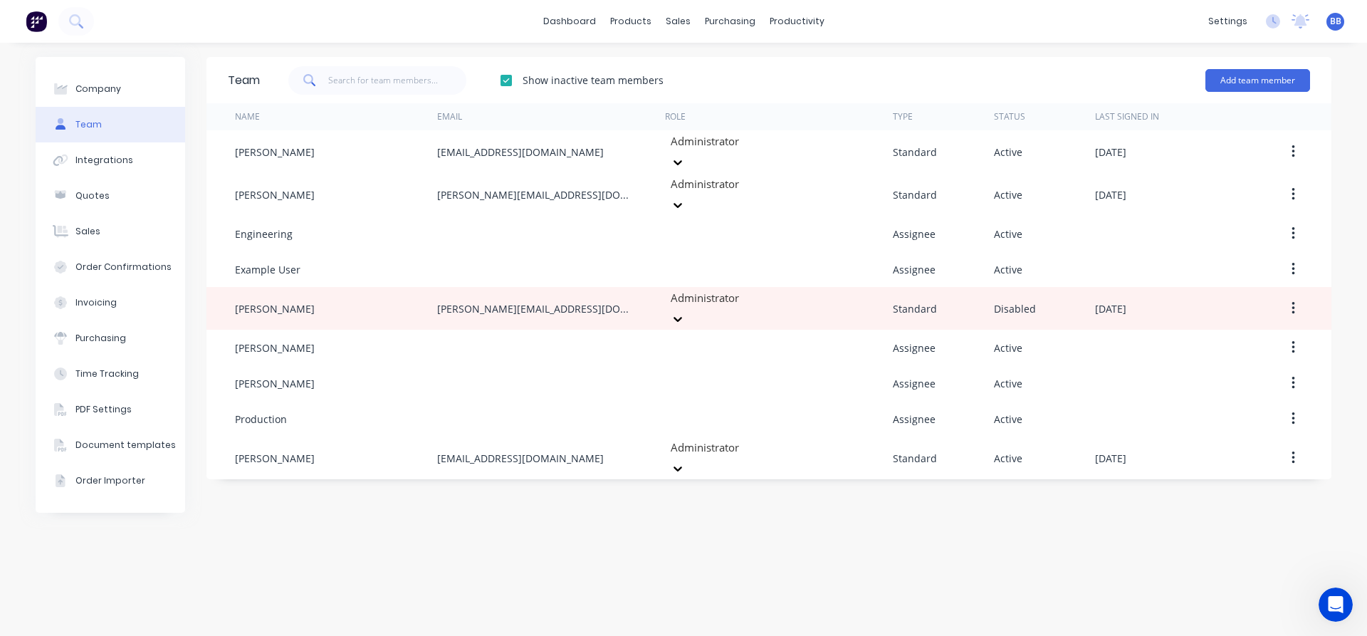
click at [684, 523] on div "Team Show inactive team members Add team member Name Email Role Type Status Las…" at bounding box center [769, 339] width 1125 height 565
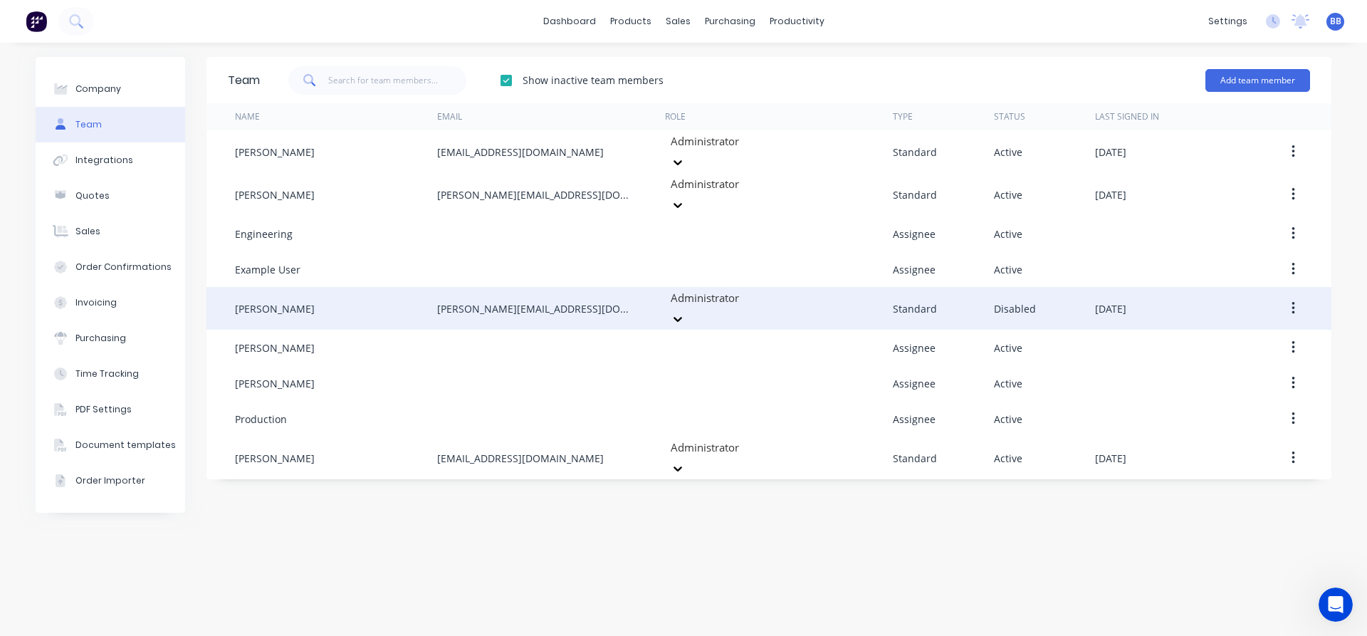
click at [682, 317] on icon at bounding box center [678, 319] width 9 height 5
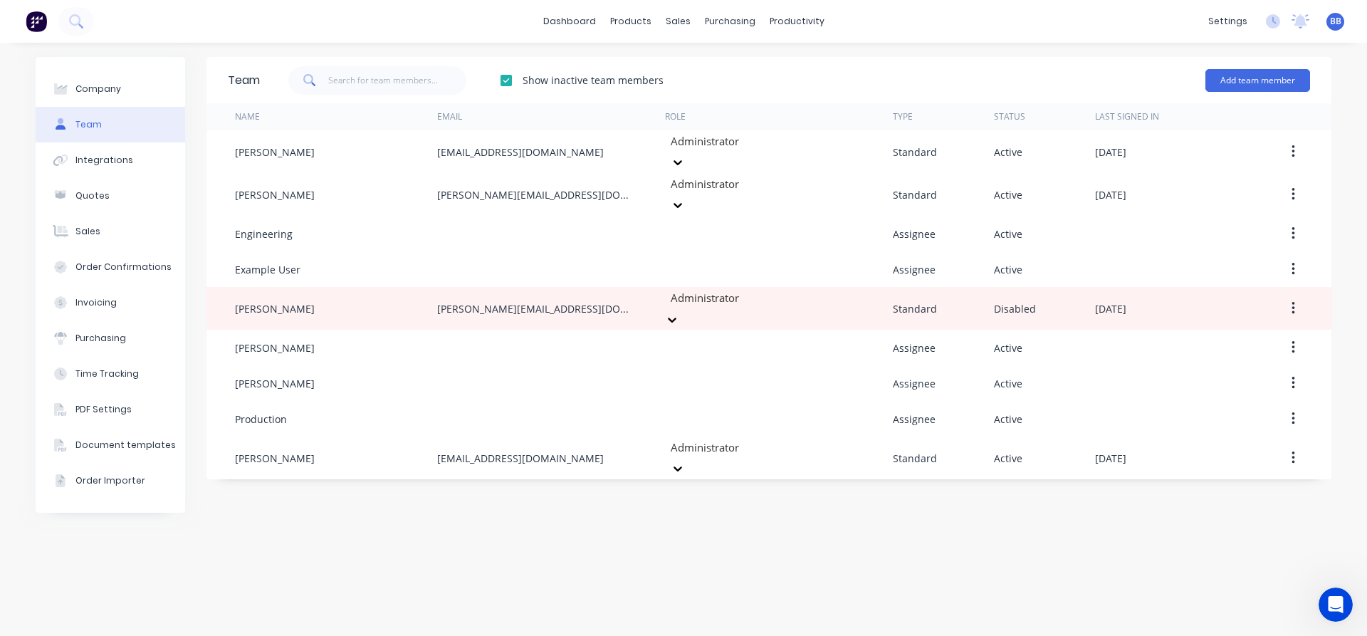
click at [482, 517] on div "Team Show inactive team members Add team member Name Email Role Type Status Las…" at bounding box center [769, 339] width 1125 height 565
click at [454, 527] on div "Team Show inactive team members Add team member Name Email Role Type Status Las…" at bounding box center [769, 339] width 1125 height 565
click at [463, 508] on div "Team Show inactive team members Add team member Name Email Role Type Status Las…" at bounding box center [769, 339] width 1125 height 565
click at [459, 511] on div "Team Show inactive team members Add team member Name Email Role Type Status Las…" at bounding box center [769, 339] width 1125 height 565
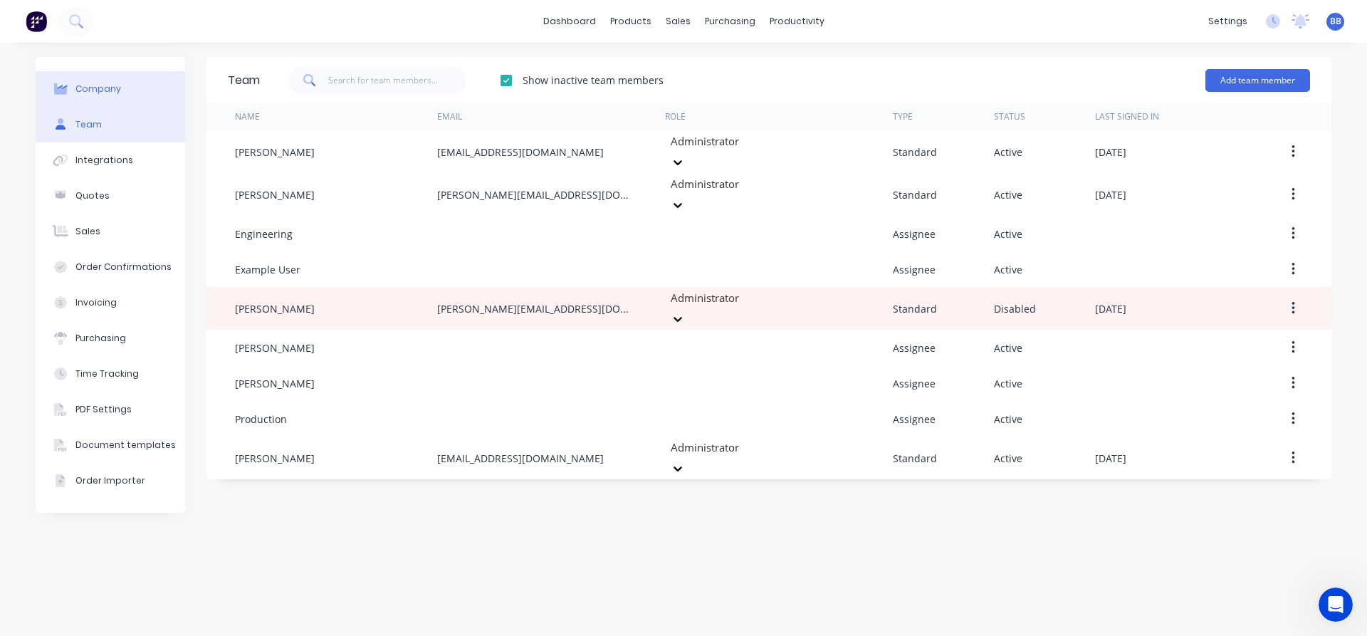
click at [89, 87] on div "Company" at bounding box center [98, 89] width 46 height 13
select select "AU"
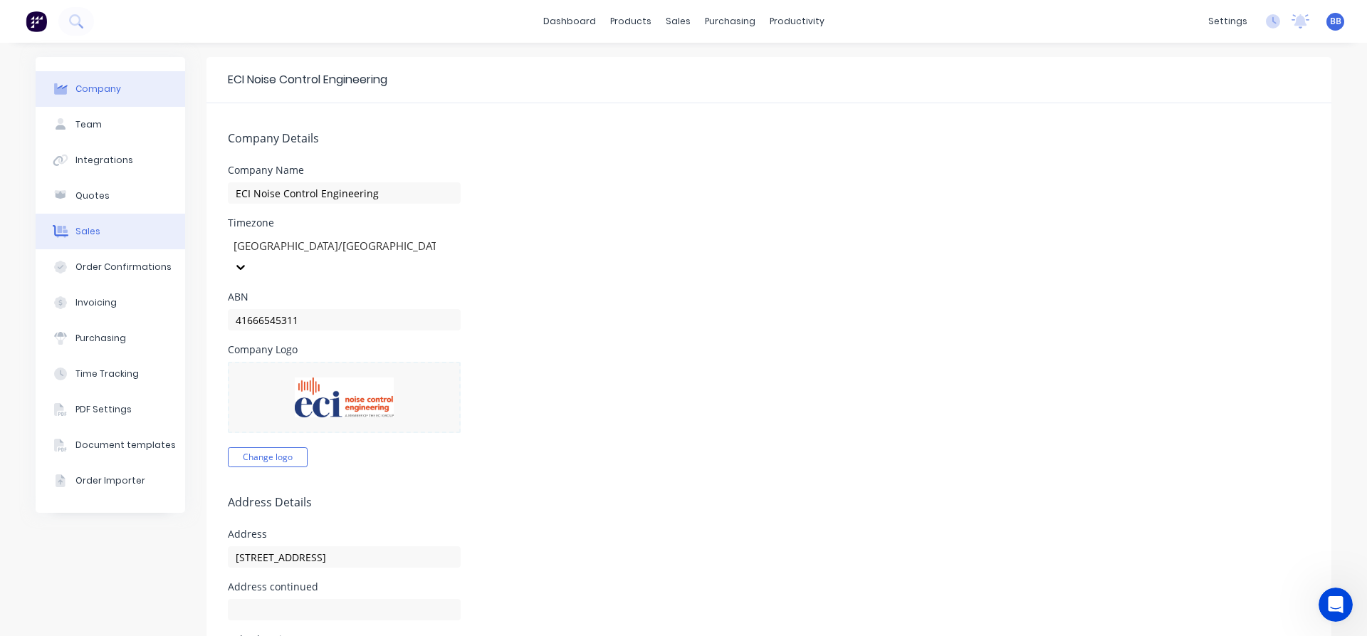
click at [120, 231] on button "Sales" at bounding box center [111, 232] width 150 height 36
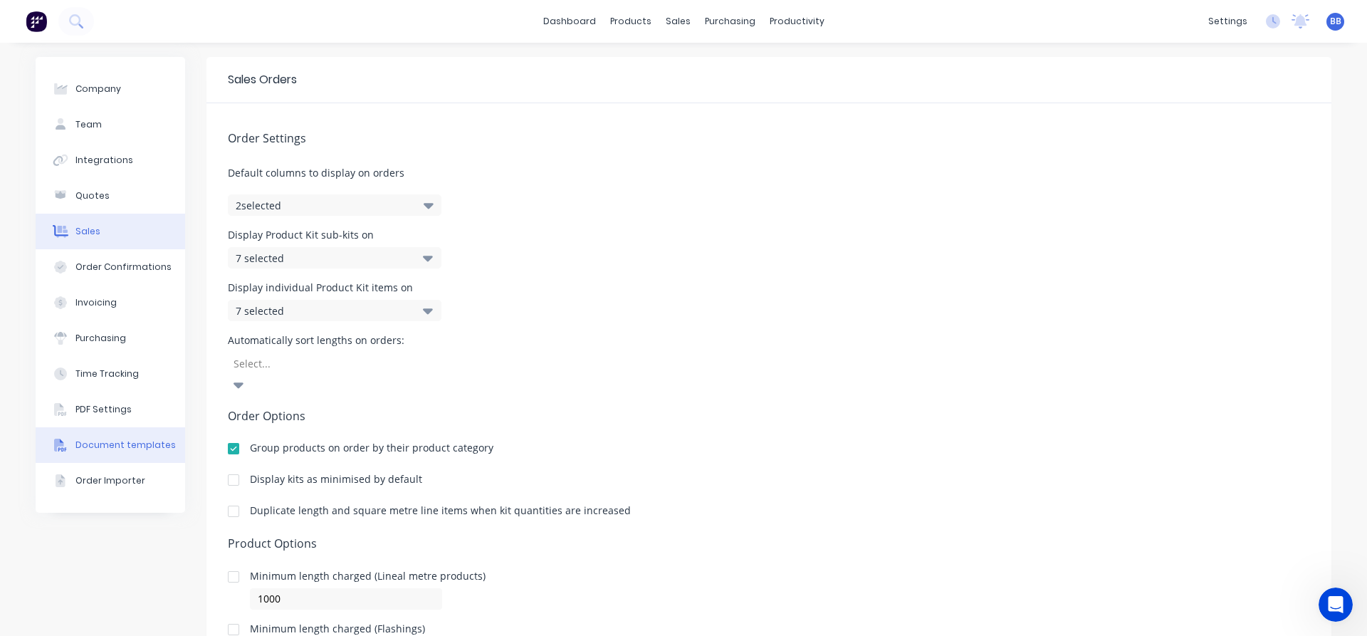
click at [88, 438] on button "Document templates" at bounding box center [111, 445] width 150 height 36
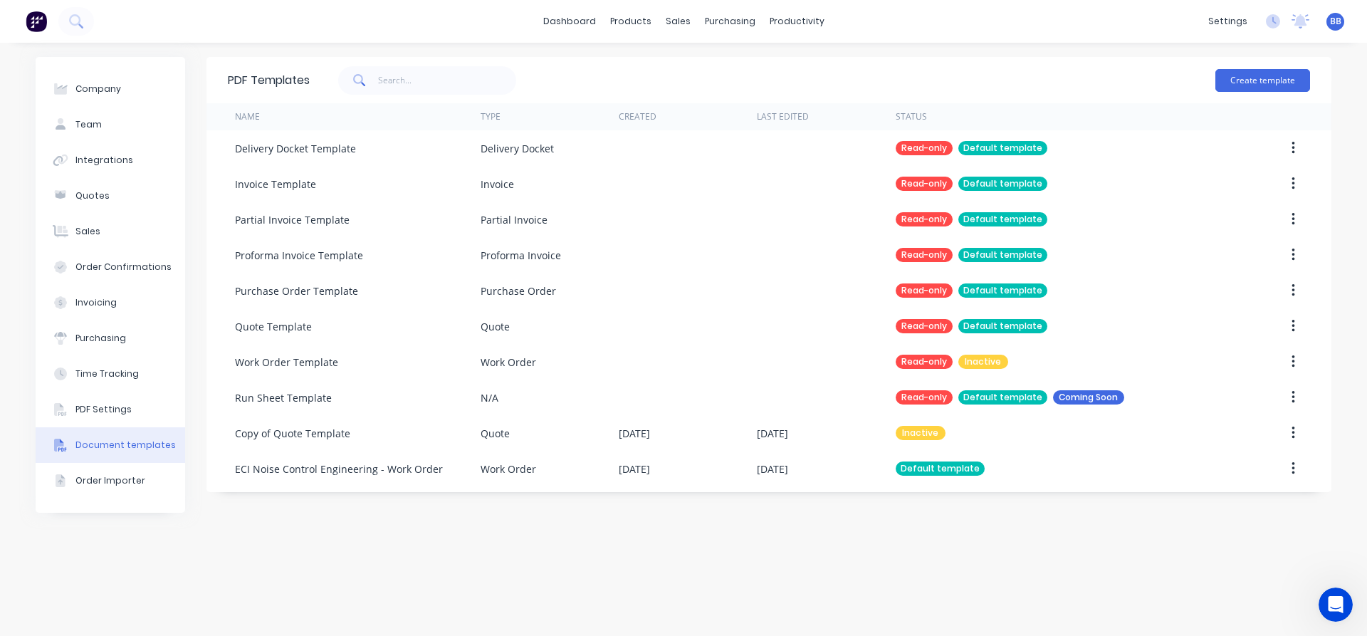
click at [809, 560] on div "PDF Templates Create template Name Type Created Last Edited Status Delivery Doc…" at bounding box center [769, 339] width 1125 height 565
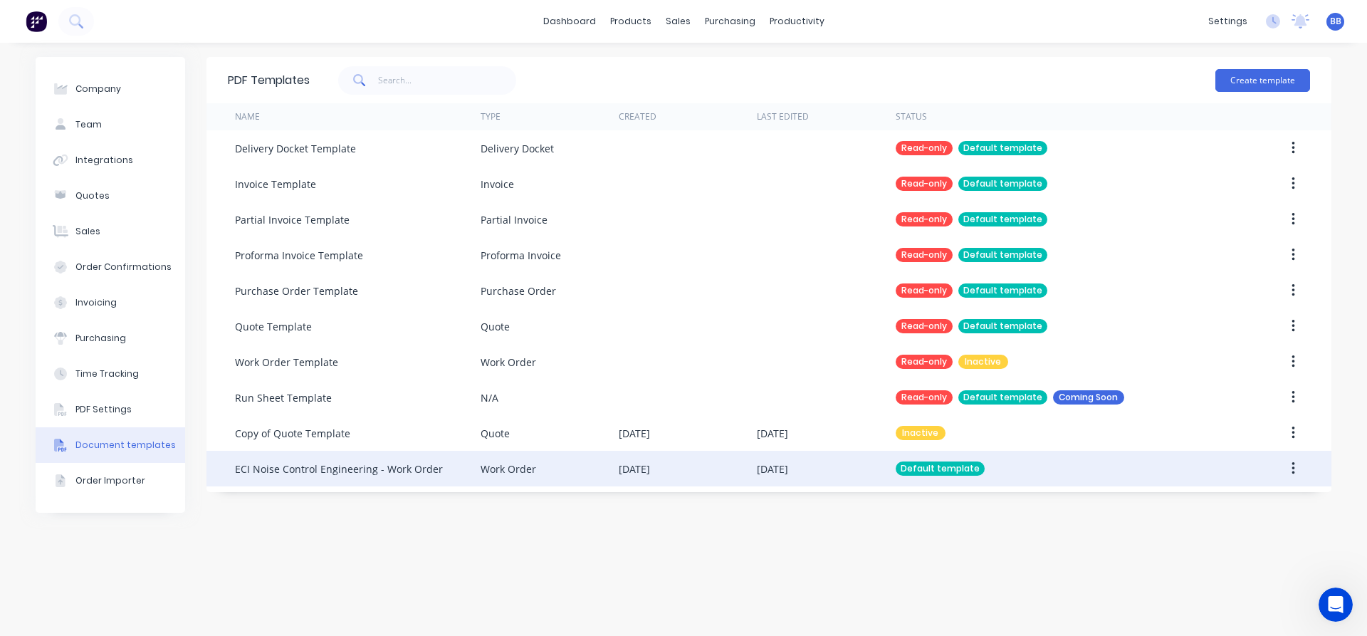
click at [620, 469] on div "13 Feb 2025" at bounding box center [634, 468] width 31 height 15
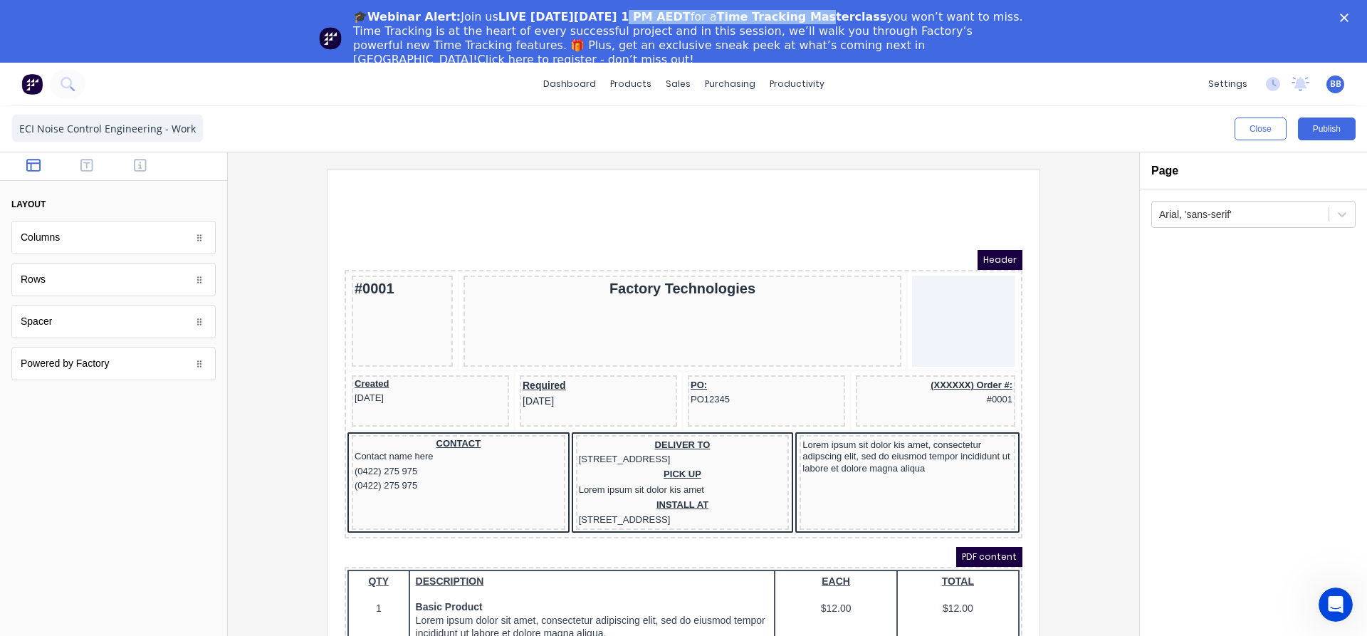
drag, startPoint x: 588, startPoint y: 14, endPoint x: 833, endPoint y: 10, distance: 245.7
click at [833, 10] on div "🎓Webinar Alert: Join us LIVE on Thursday, October 16 at 1 PM AEDT for a Time Tr…" at bounding box center [689, 38] width 672 height 57
click at [877, 20] on div "🎓Webinar Alert: Join us LIVE on Thursday, October 16 at 1 PM AEDT for a Time Tr…" at bounding box center [689, 38] width 672 height 57
drag, startPoint x: 886, startPoint y: 16, endPoint x: 945, endPoint y: 16, distance: 59.1
click at [945, 16] on div "🎓Webinar Alert: Join us LIVE on Thursday, October 16 at 1 PM AEDT for a Time Tr…" at bounding box center [689, 38] width 672 height 57
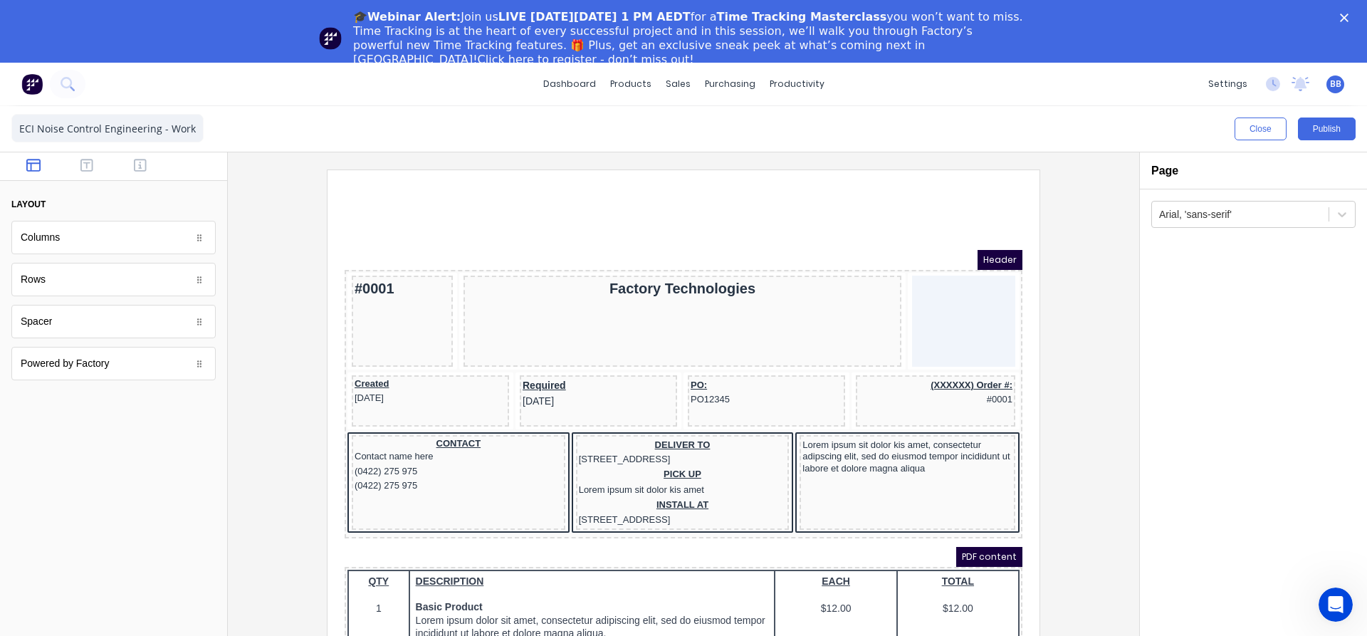
click at [984, 19] on div "🎓Webinar Alert: Join us LIVE on Thursday, October 16 at 1 PM AEDT for a Time Tr…" at bounding box center [689, 38] width 672 height 57
click at [694, 53] on link "Click here to register - don’t miss out!" at bounding box center [586, 60] width 216 height 14
